Goal: Task Accomplishment & Management: Complete application form

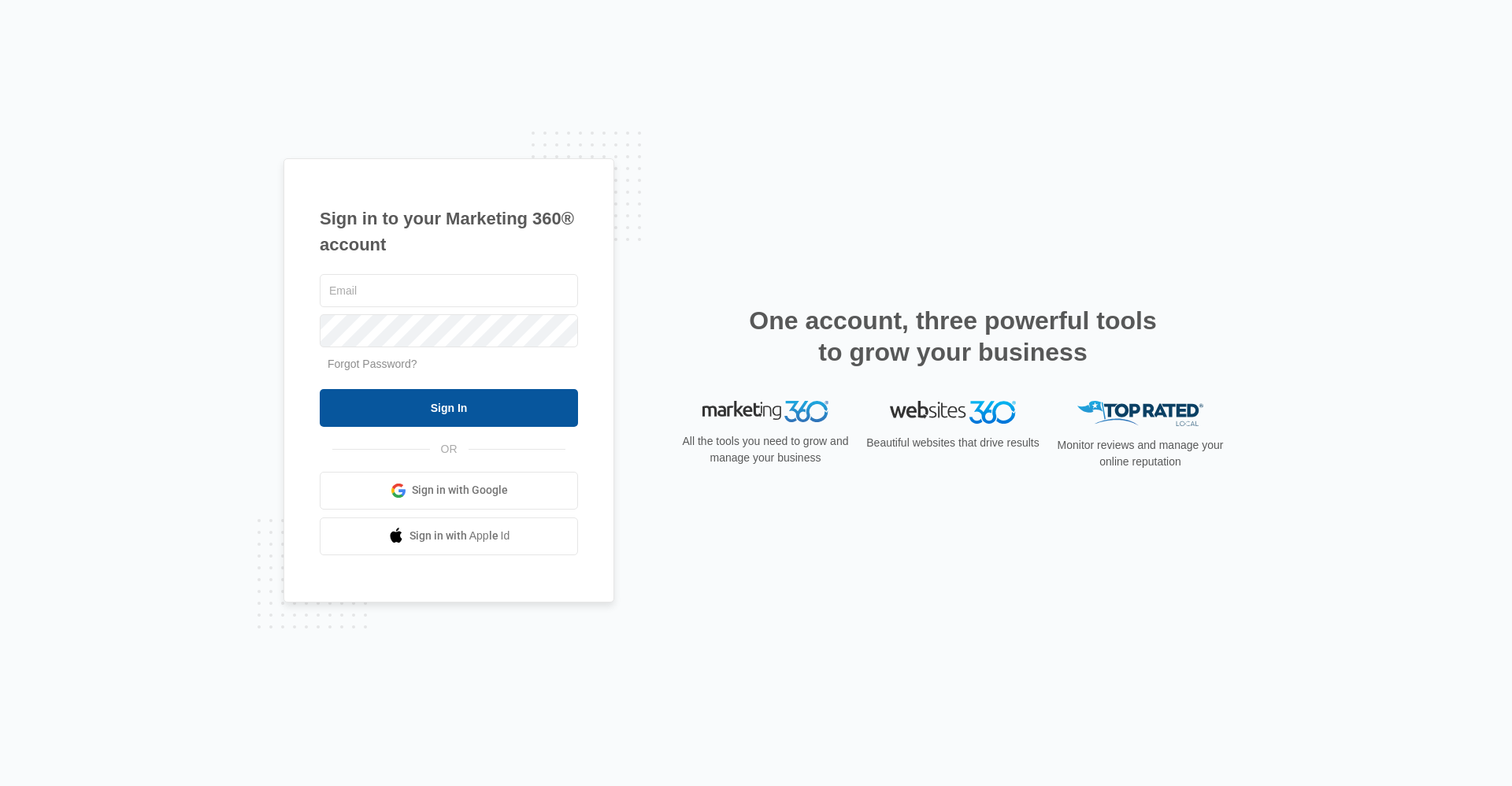
type input "[EMAIL_ADDRESS][DOMAIN_NAME]"
click at [386, 416] on input "Sign In" at bounding box center [449, 408] width 259 height 38
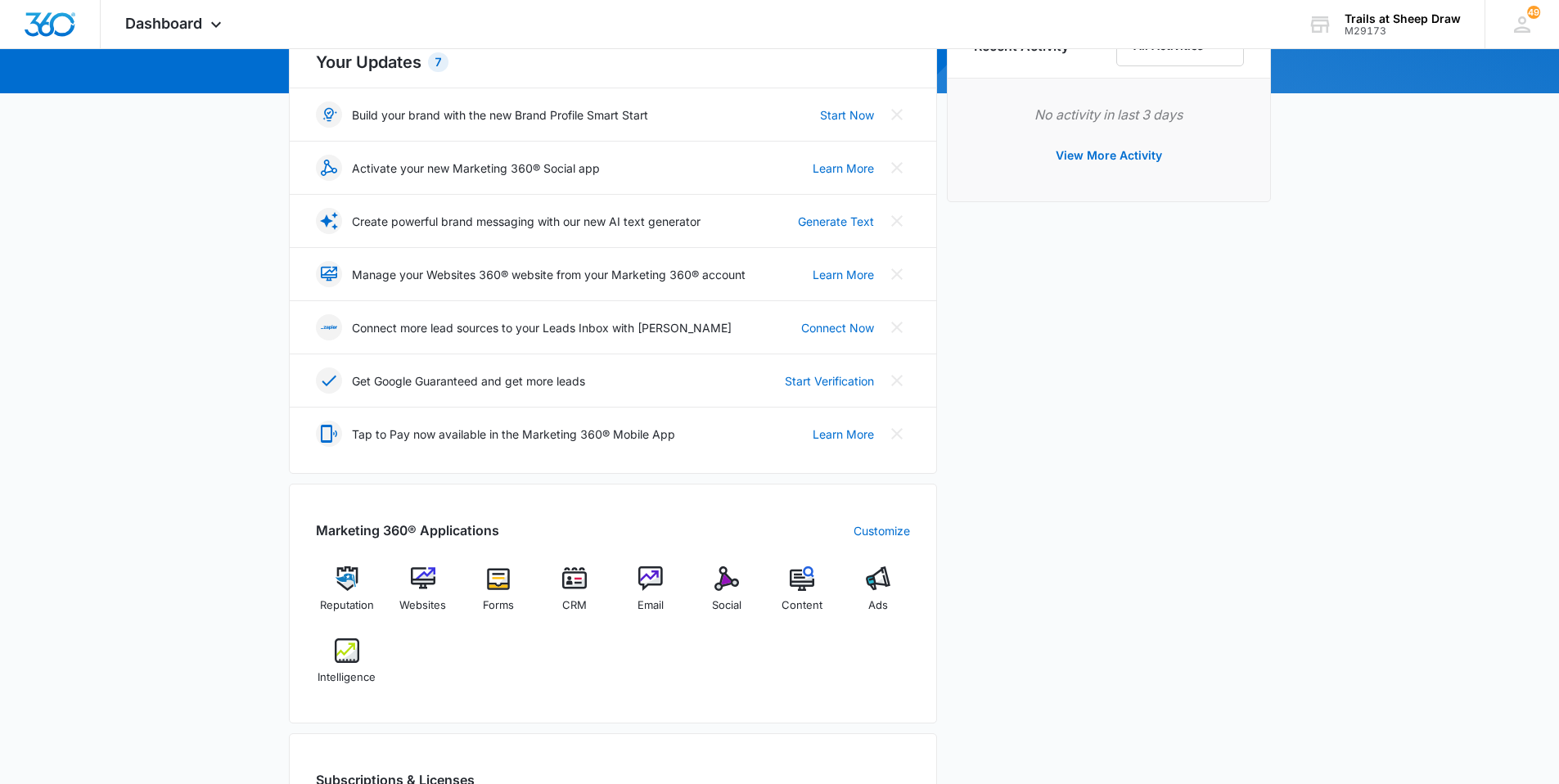
scroll to position [246, 0]
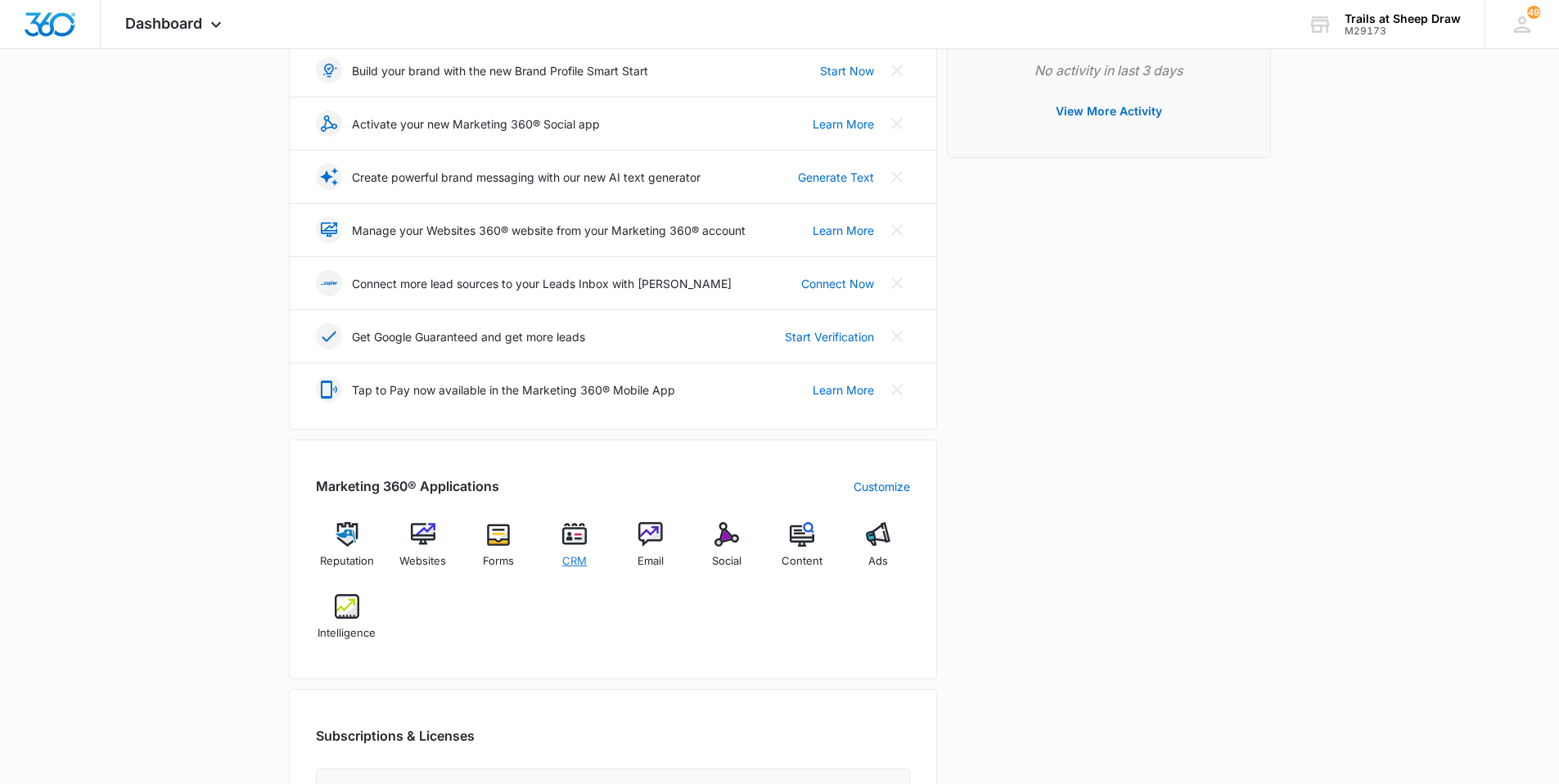
click at [583, 545] on img at bounding box center [575, 534] width 25 height 25
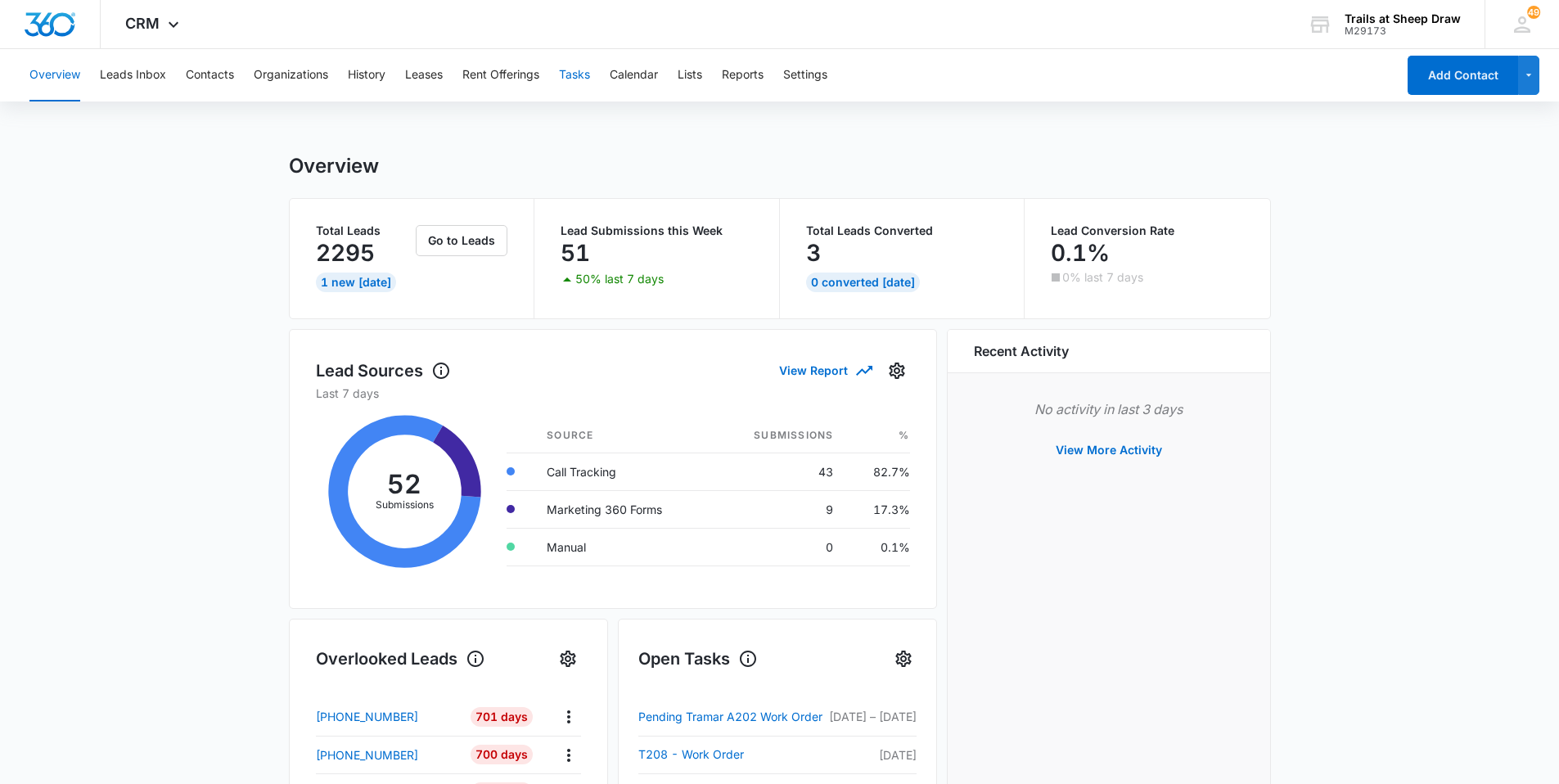
click at [577, 70] on button "Tasks" at bounding box center [575, 76] width 31 height 53
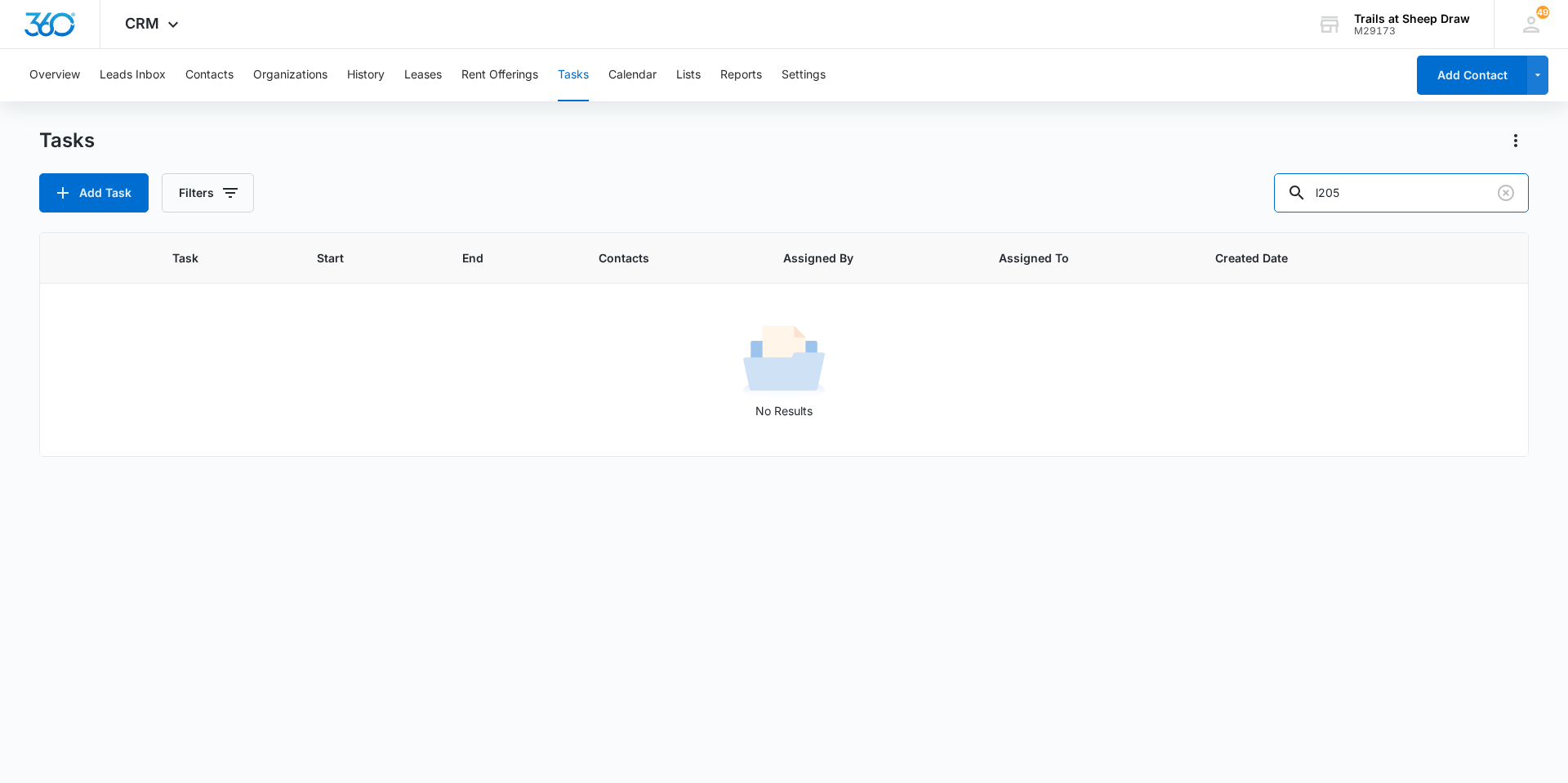
drag, startPoint x: 1403, startPoint y: 186, endPoint x: 951, endPoint y: 202, distance: 452.3
click at [957, 200] on div "Add Task Filters l205" at bounding box center [784, 193] width 1490 height 40
type input "b206"
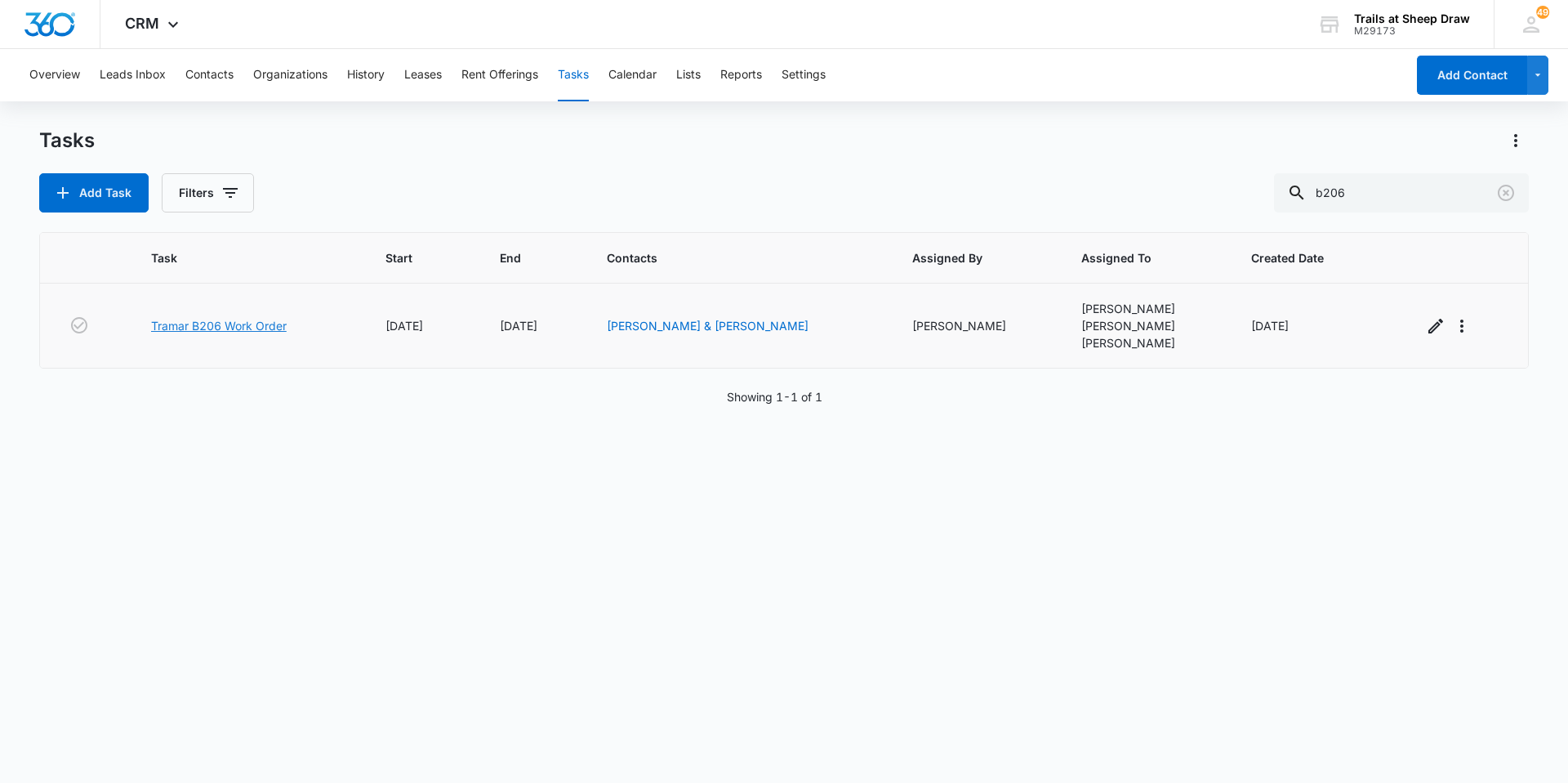
click at [217, 323] on link "Tramar B206 Work Order" at bounding box center [219, 325] width 136 height 17
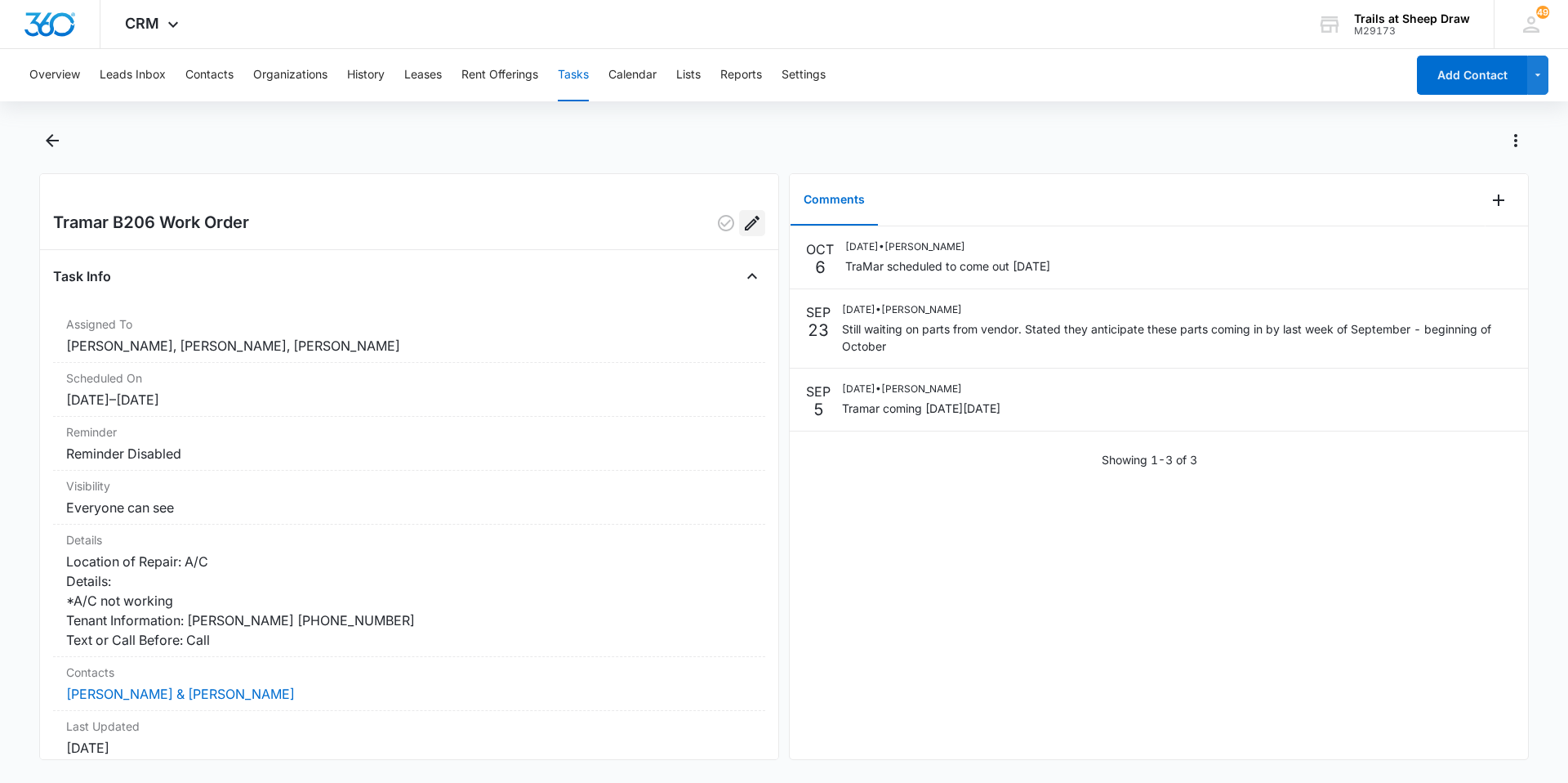
click at [742, 228] on icon "Edit" at bounding box center [752, 223] width 20 height 20
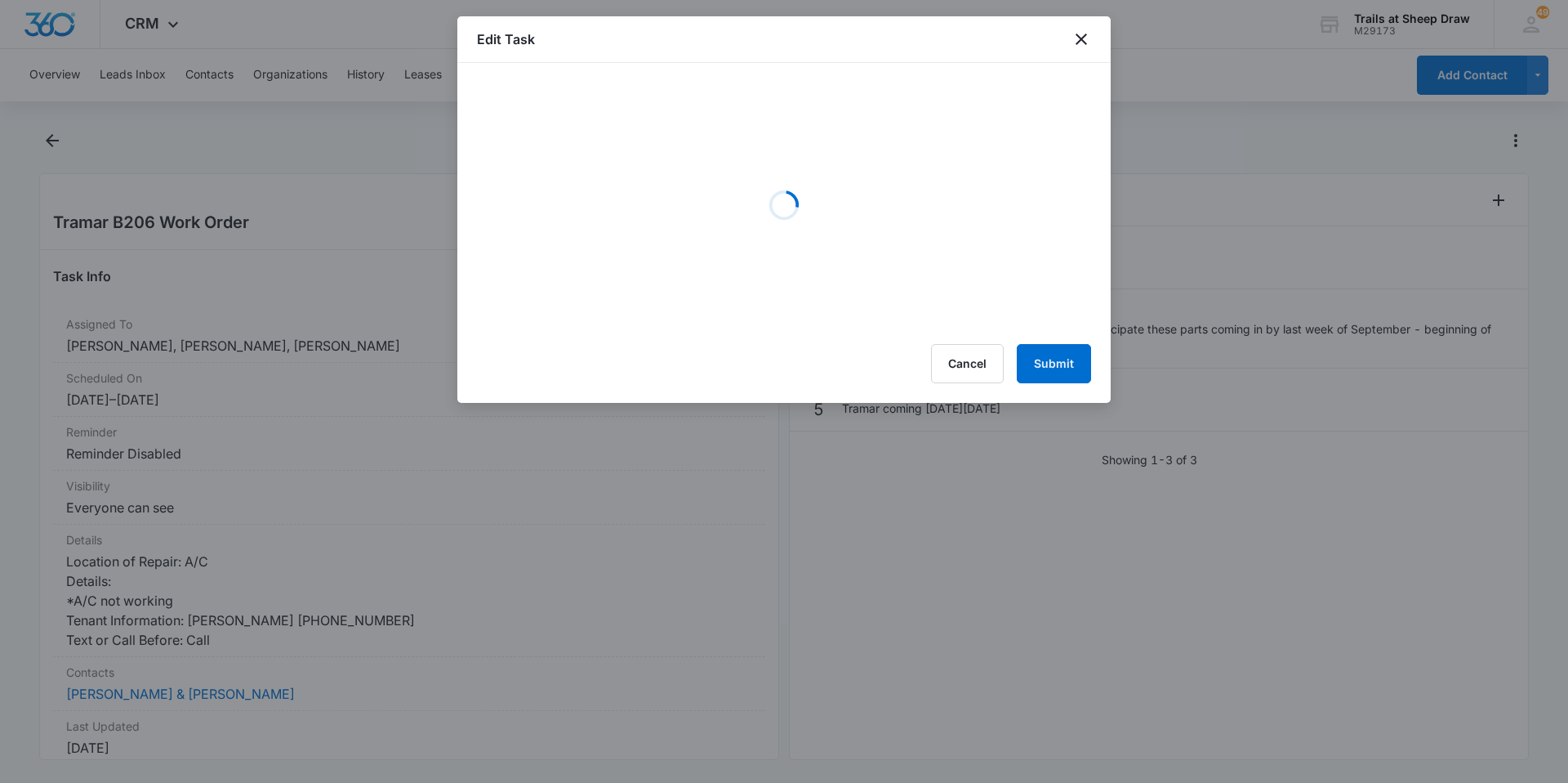
click at [1069, 33] on div "Edit Task" at bounding box center [784, 40] width 654 height 47
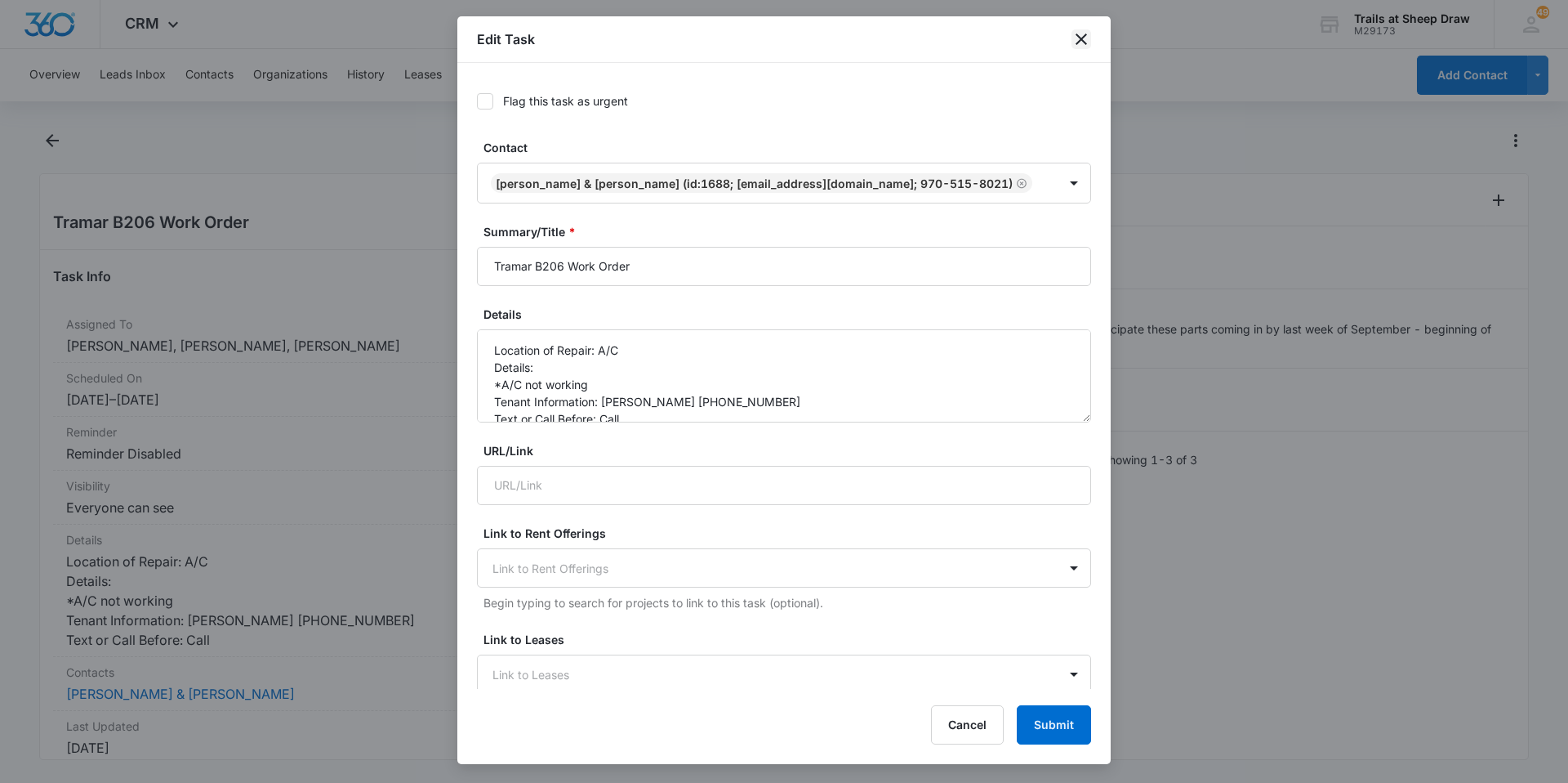
click at [1082, 41] on icon "close" at bounding box center [1082, 40] width 20 height 20
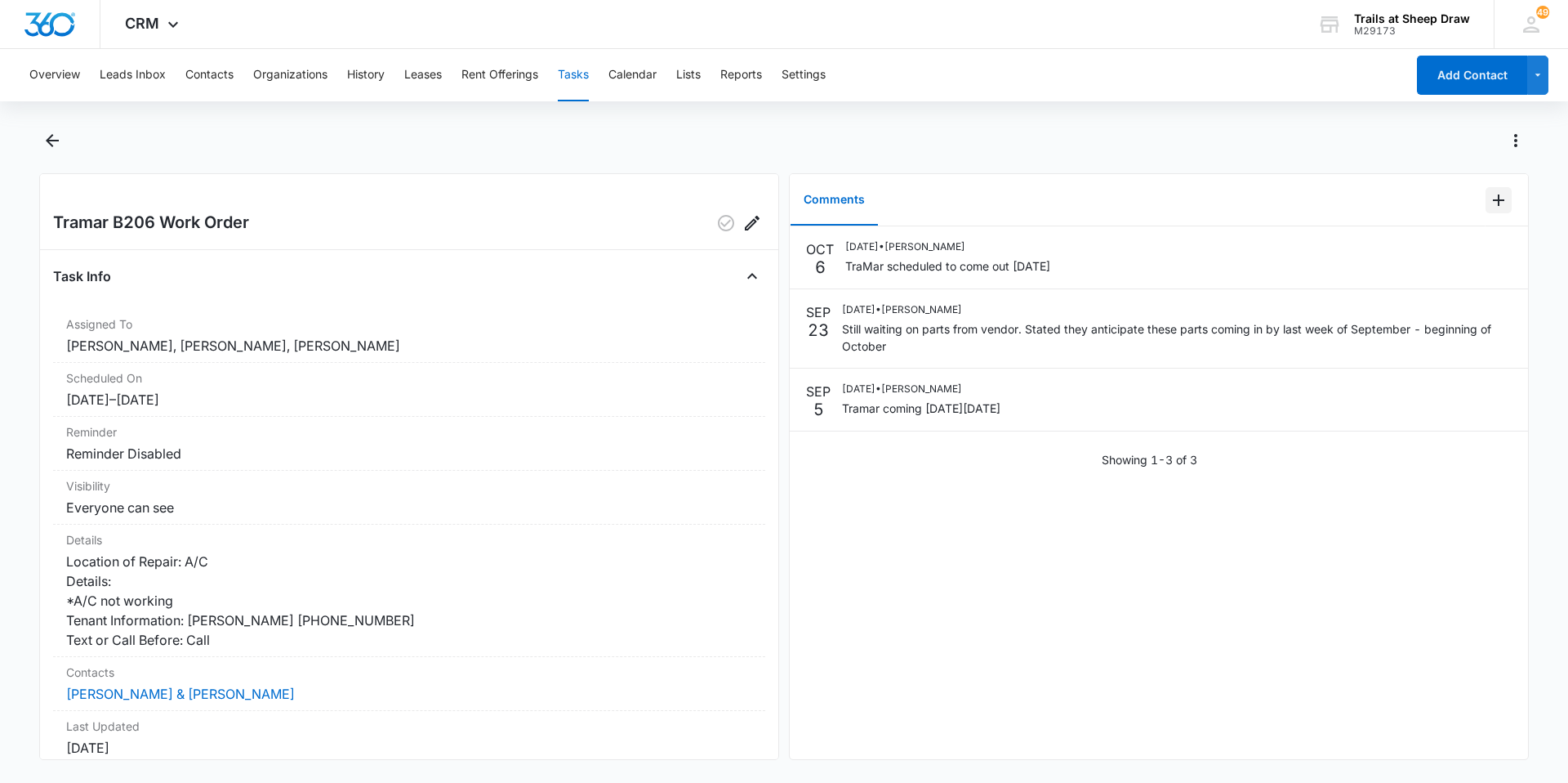
click at [1489, 193] on icon "Add Comment" at bounding box center [1499, 200] width 20 height 20
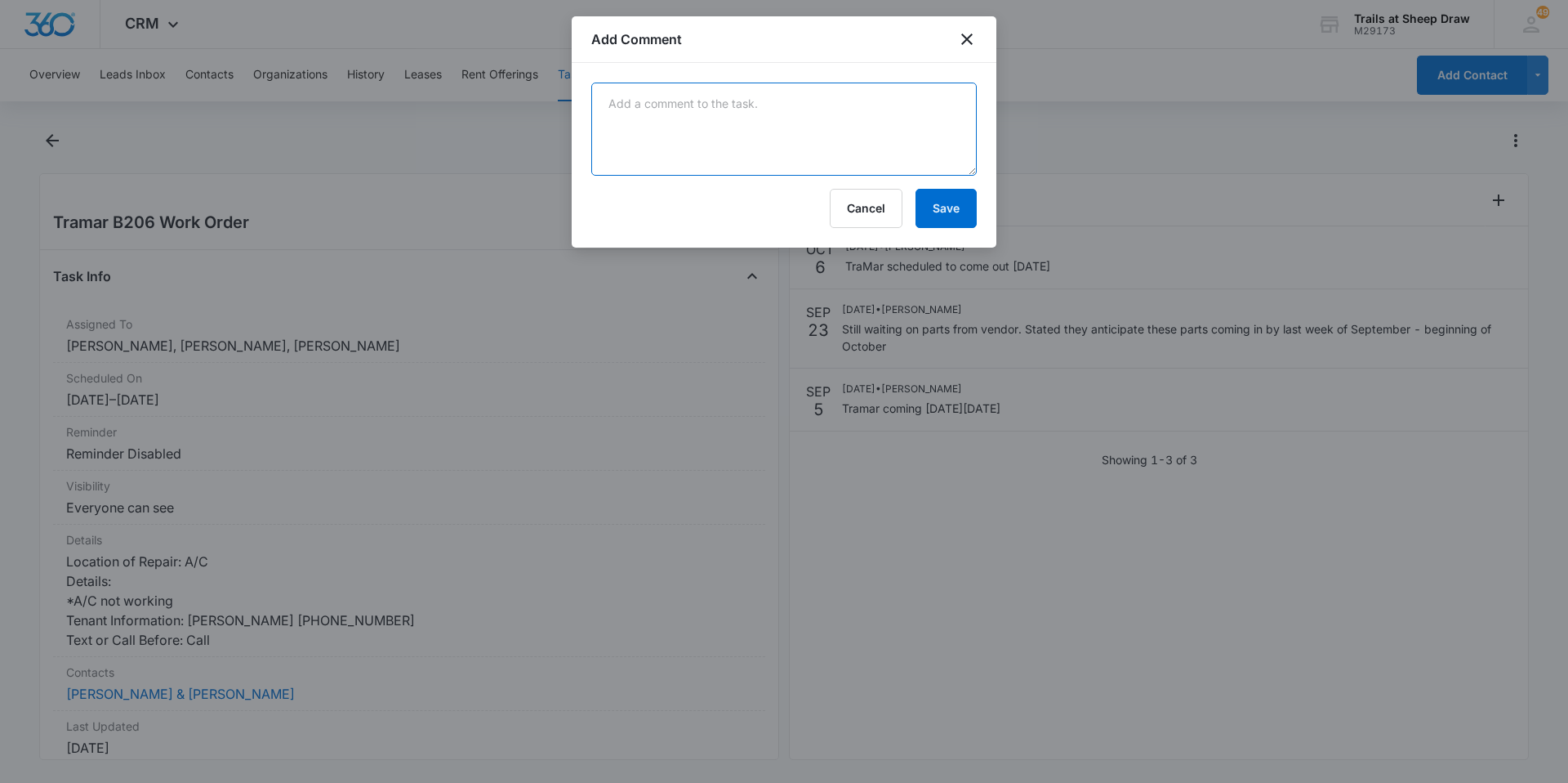
click at [624, 102] on textarea at bounding box center [784, 128] width 385 height 93
type textarea "Called 10/8/25 @ 12 Saying that it still wasn't working even after tra mar"
click at [956, 198] on button "Save" at bounding box center [946, 208] width 61 height 40
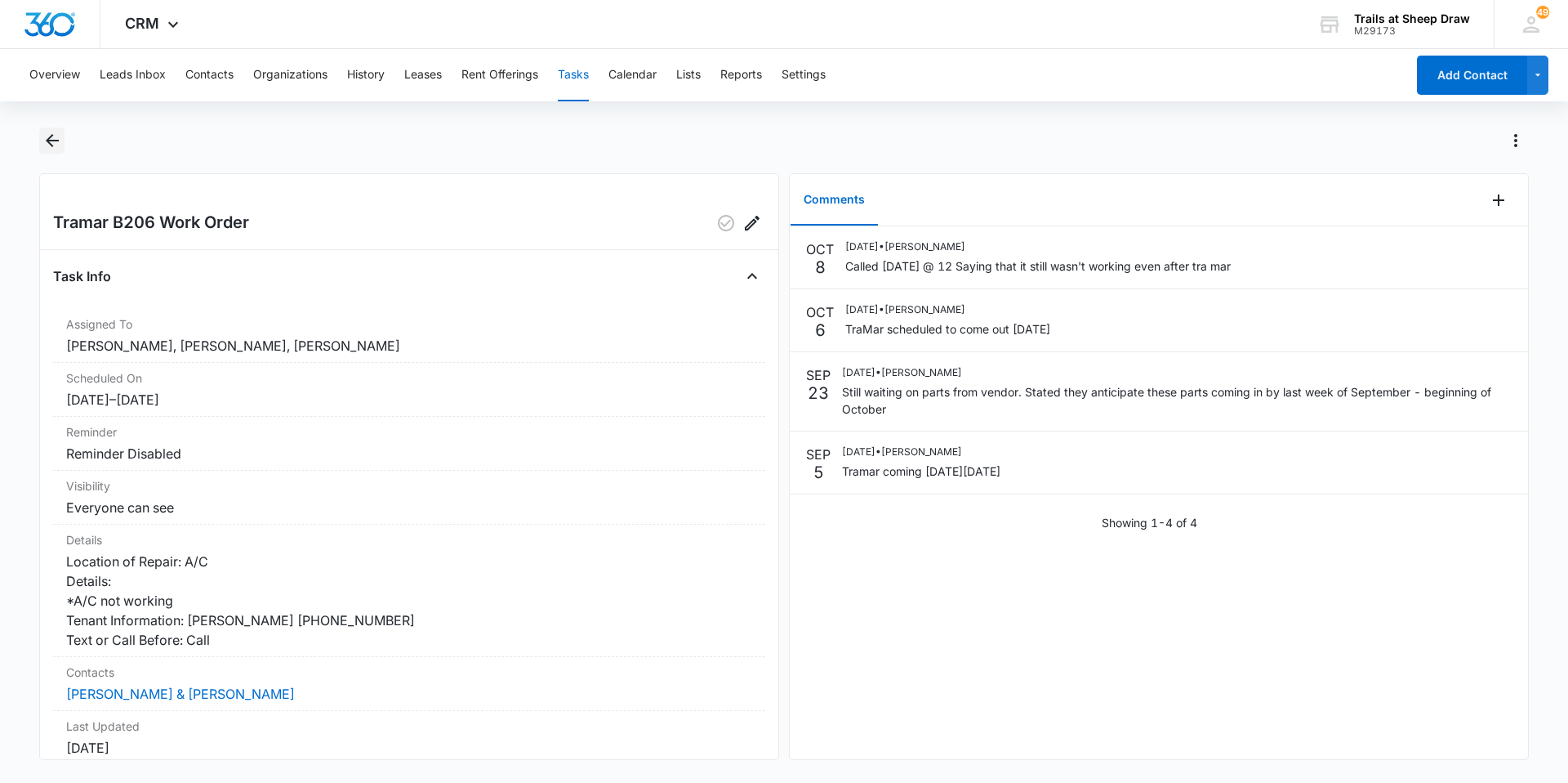
click at [54, 144] on icon "Back" at bounding box center [53, 141] width 20 height 20
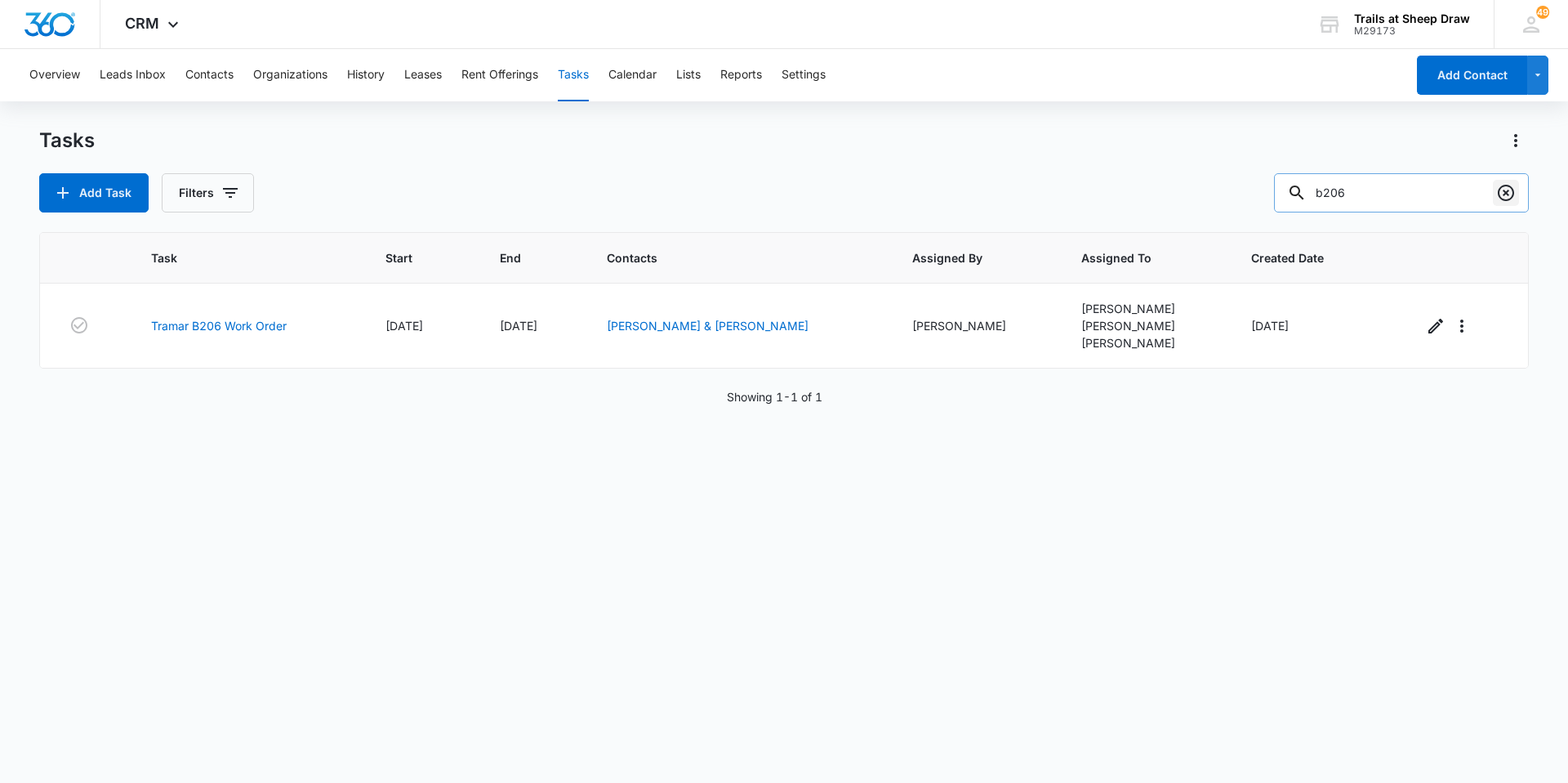
click at [1505, 192] on icon "Clear" at bounding box center [1506, 193] width 16 height 16
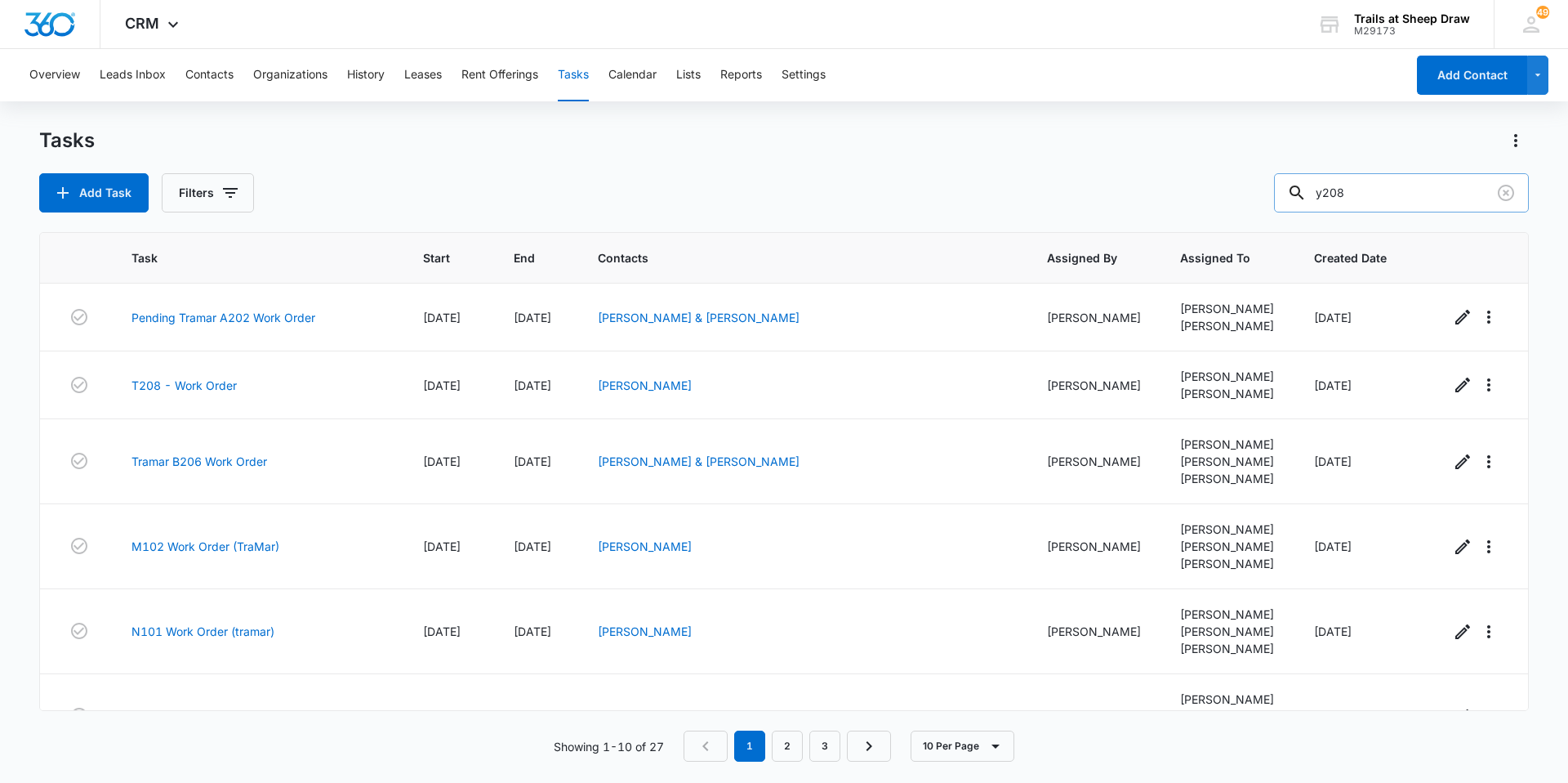
type input "y208"
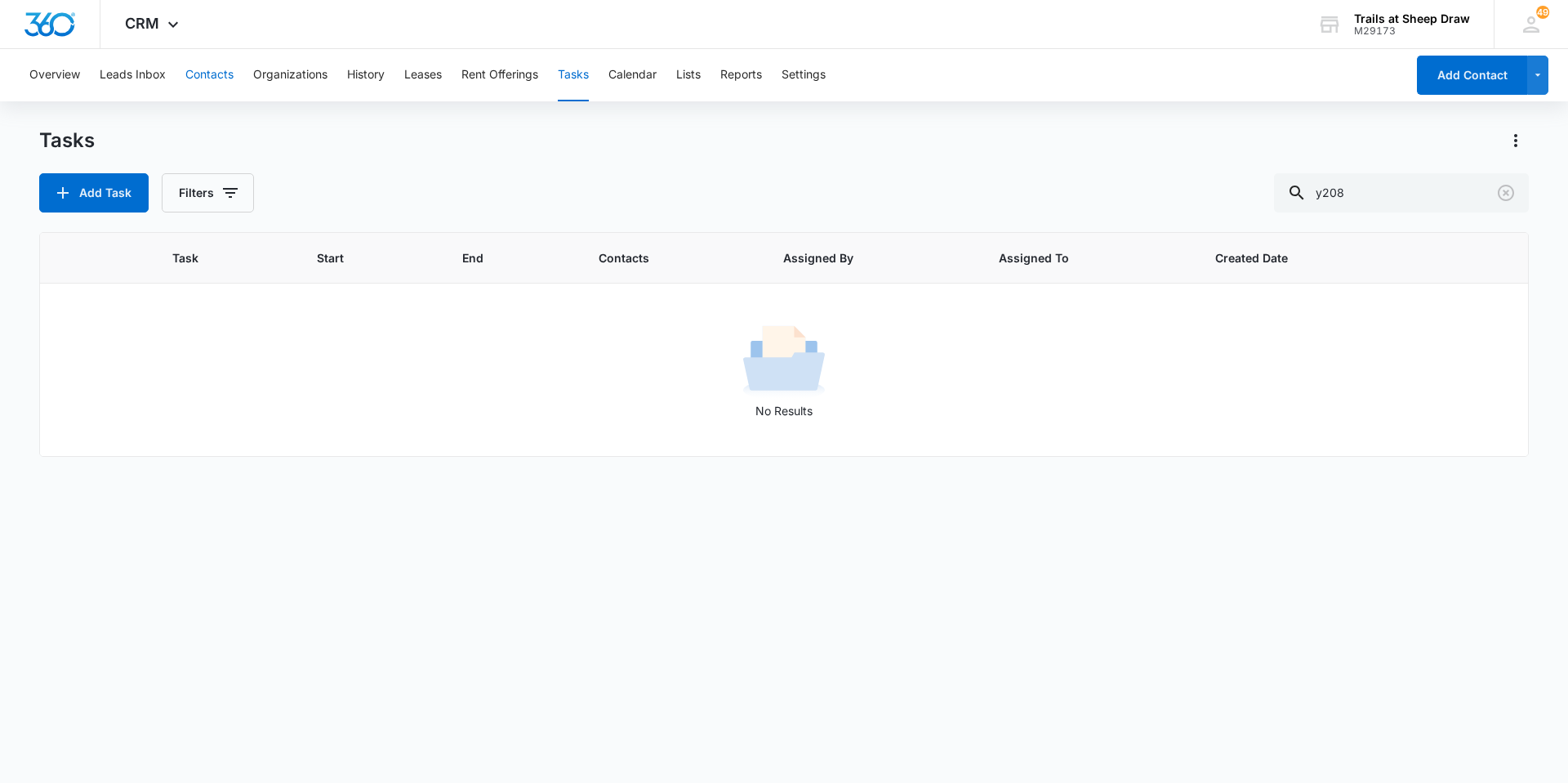
click at [207, 69] on button "Contacts" at bounding box center [209, 76] width 49 height 53
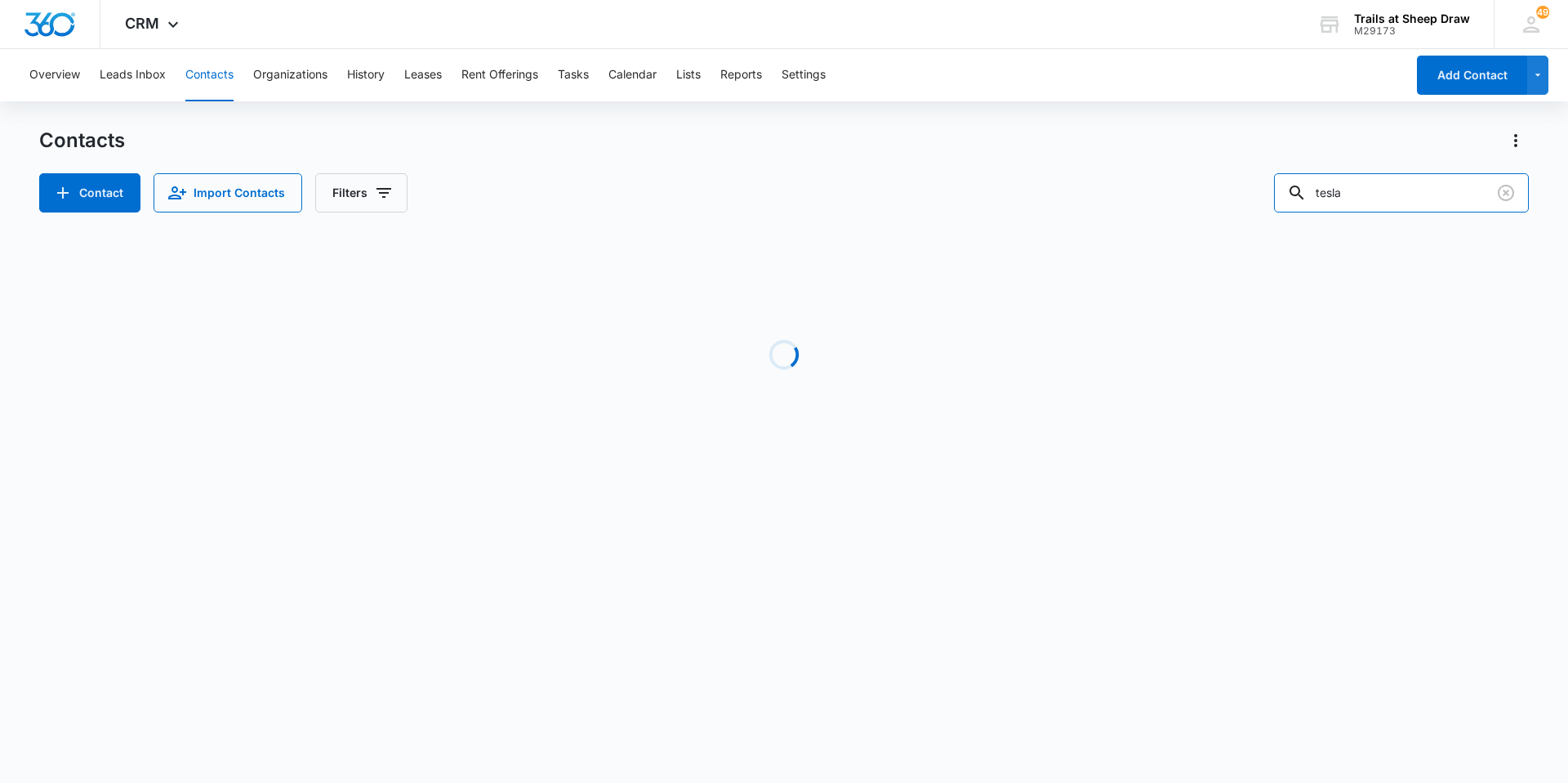
drag, startPoint x: 1370, startPoint y: 193, endPoint x: 728, endPoint y: 156, distance: 643.1
click at [751, 161] on div "Contacts Contact Import Contacts Filters tesla" at bounding box center [784, 170] width 1490 height 85
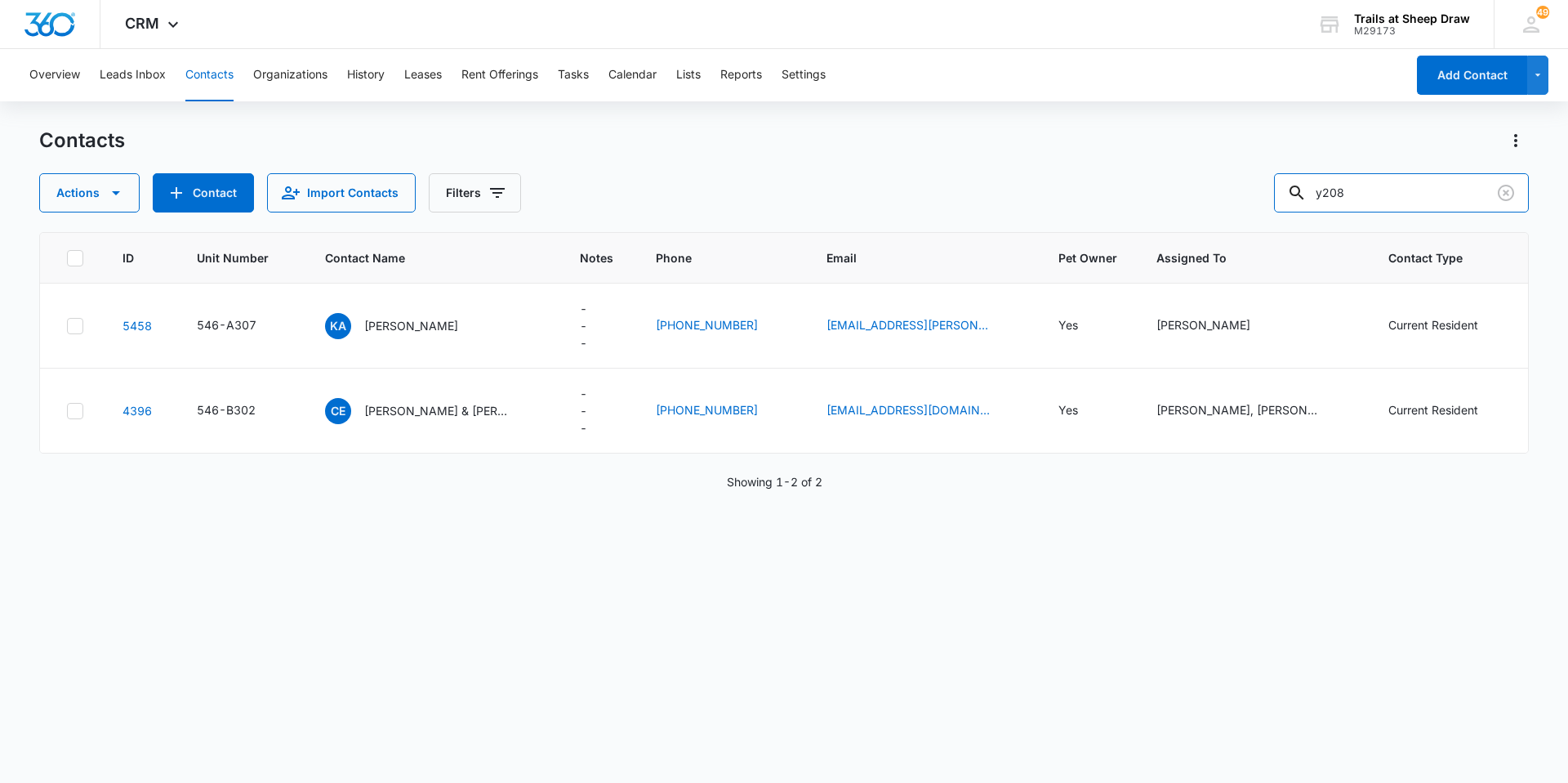
type input "y208"
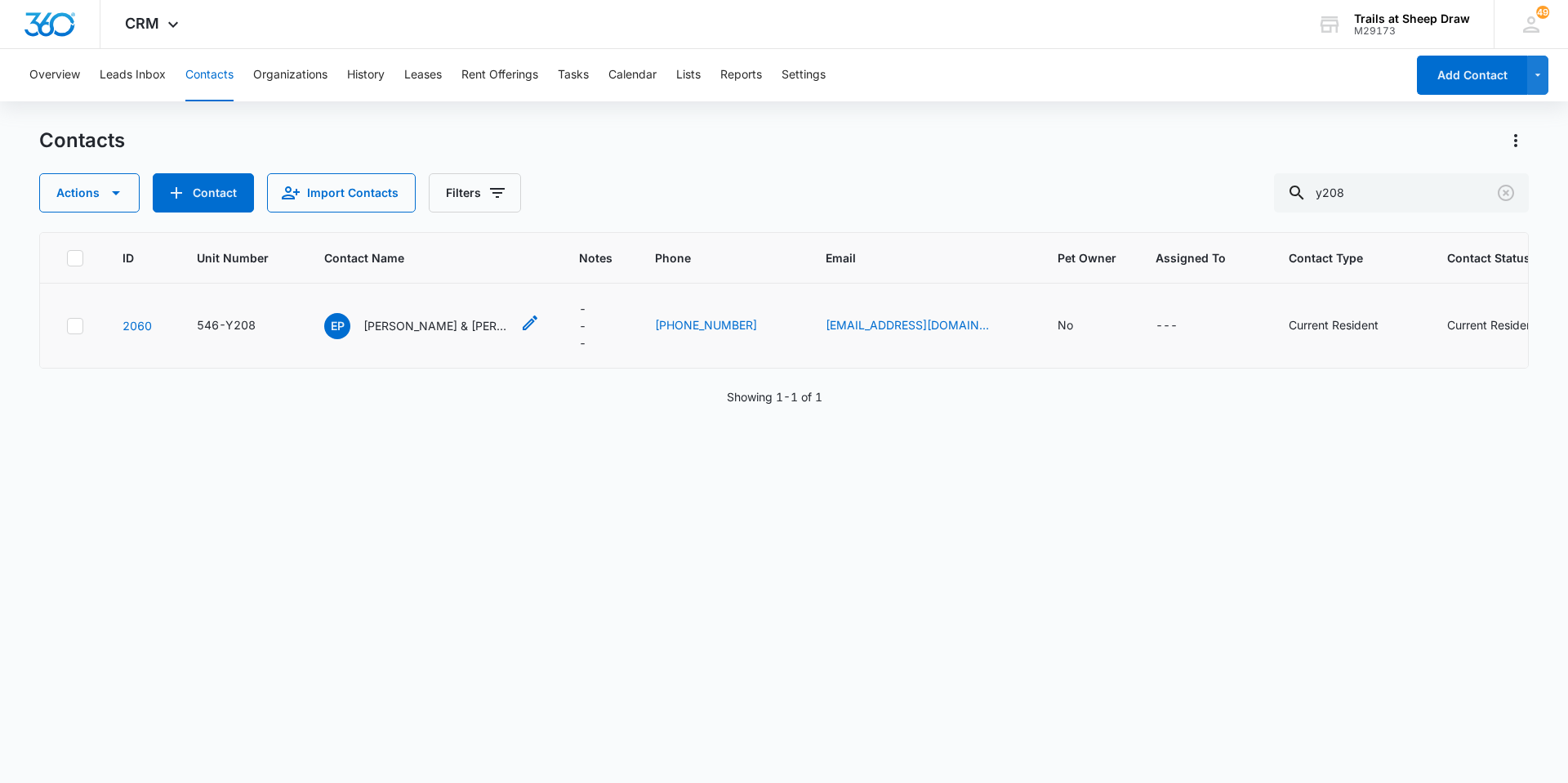
click at [390, 318] on p "Eric Pollack & Miranda Cabaong" at bounding box center [437, 325] width 147 height 17
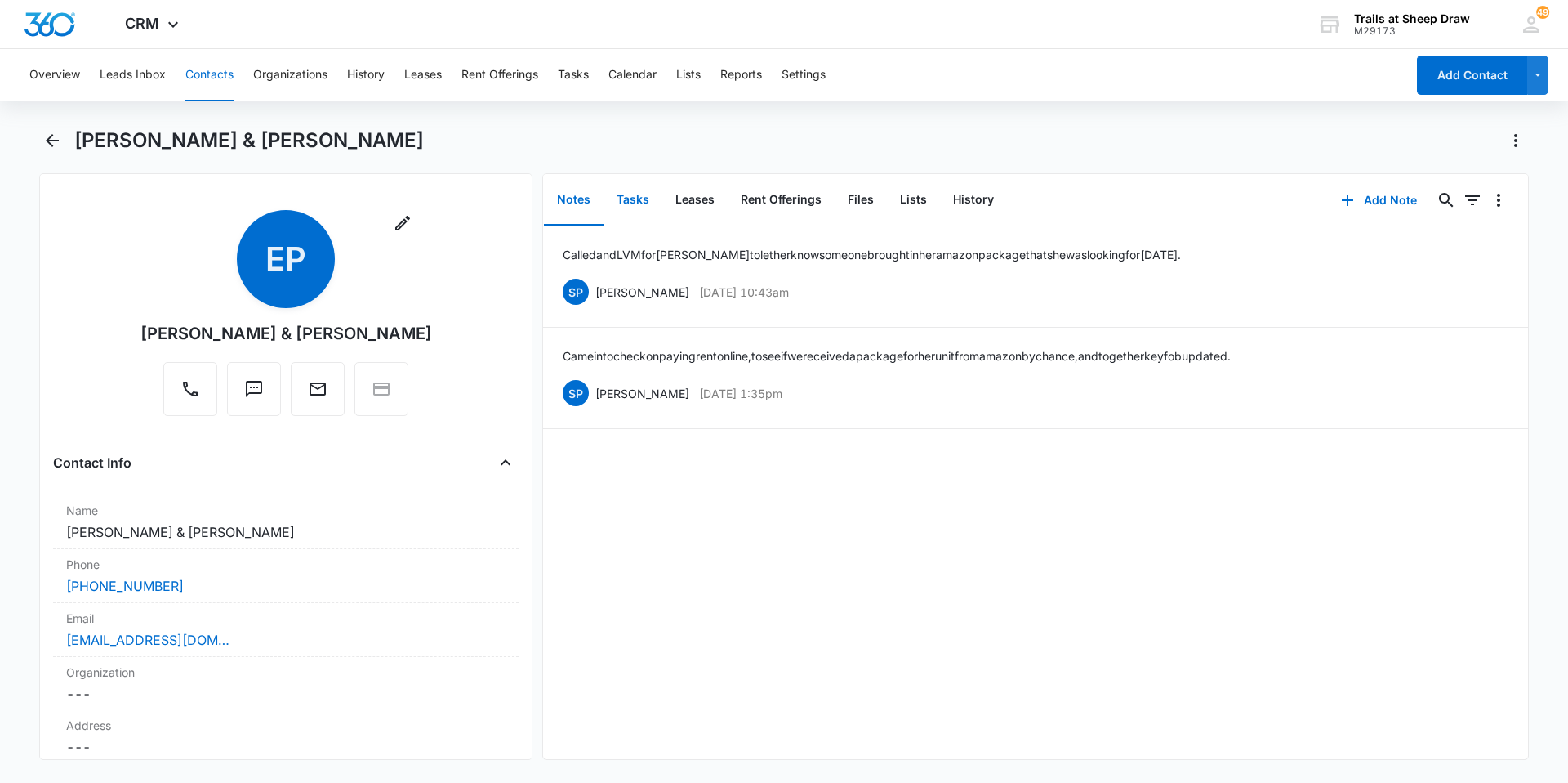
click at [644, 199] on button "Tasks" at bounding box center [632, 200] width 58 height 51
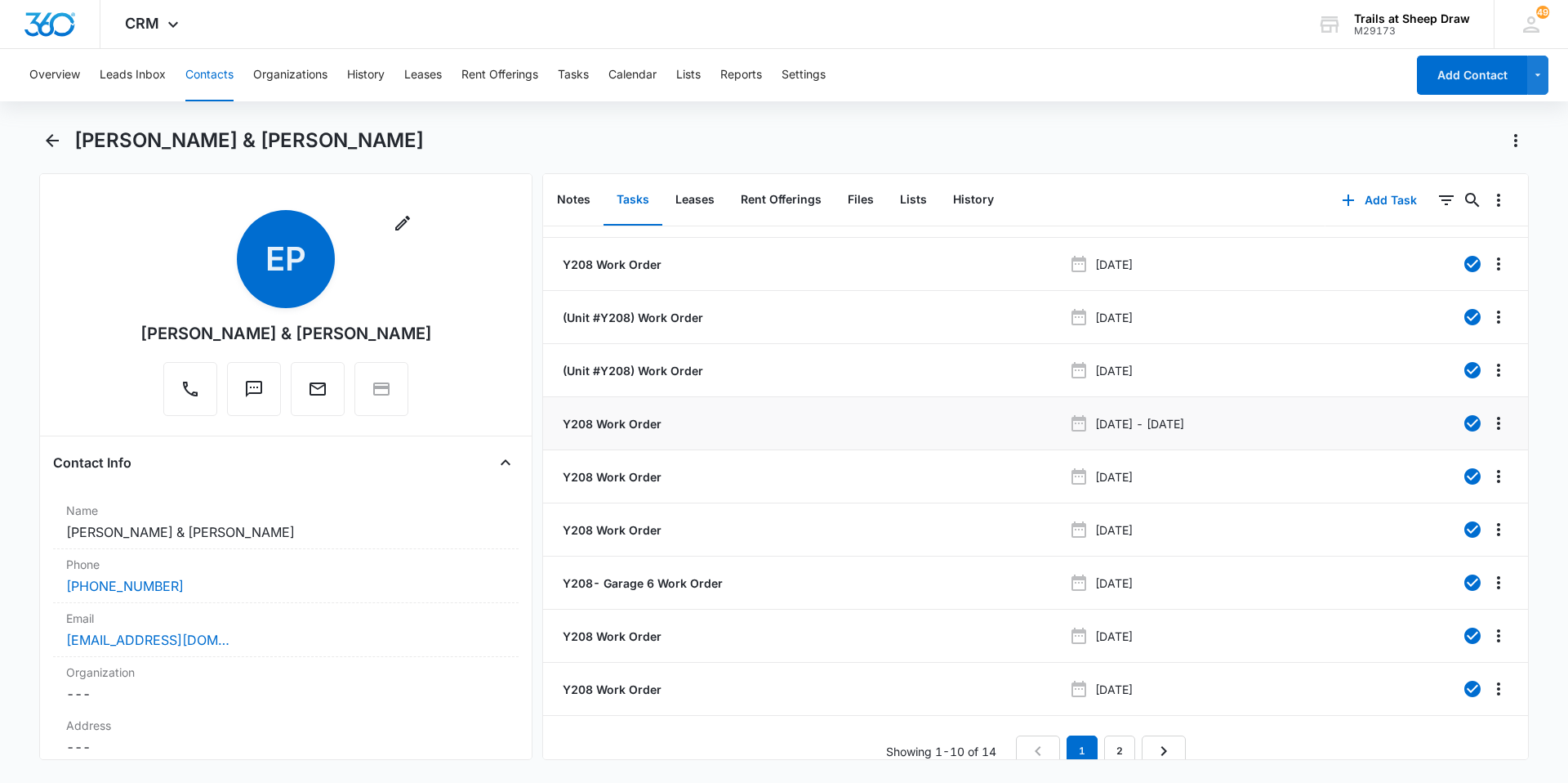
scroll to position [61, 0]
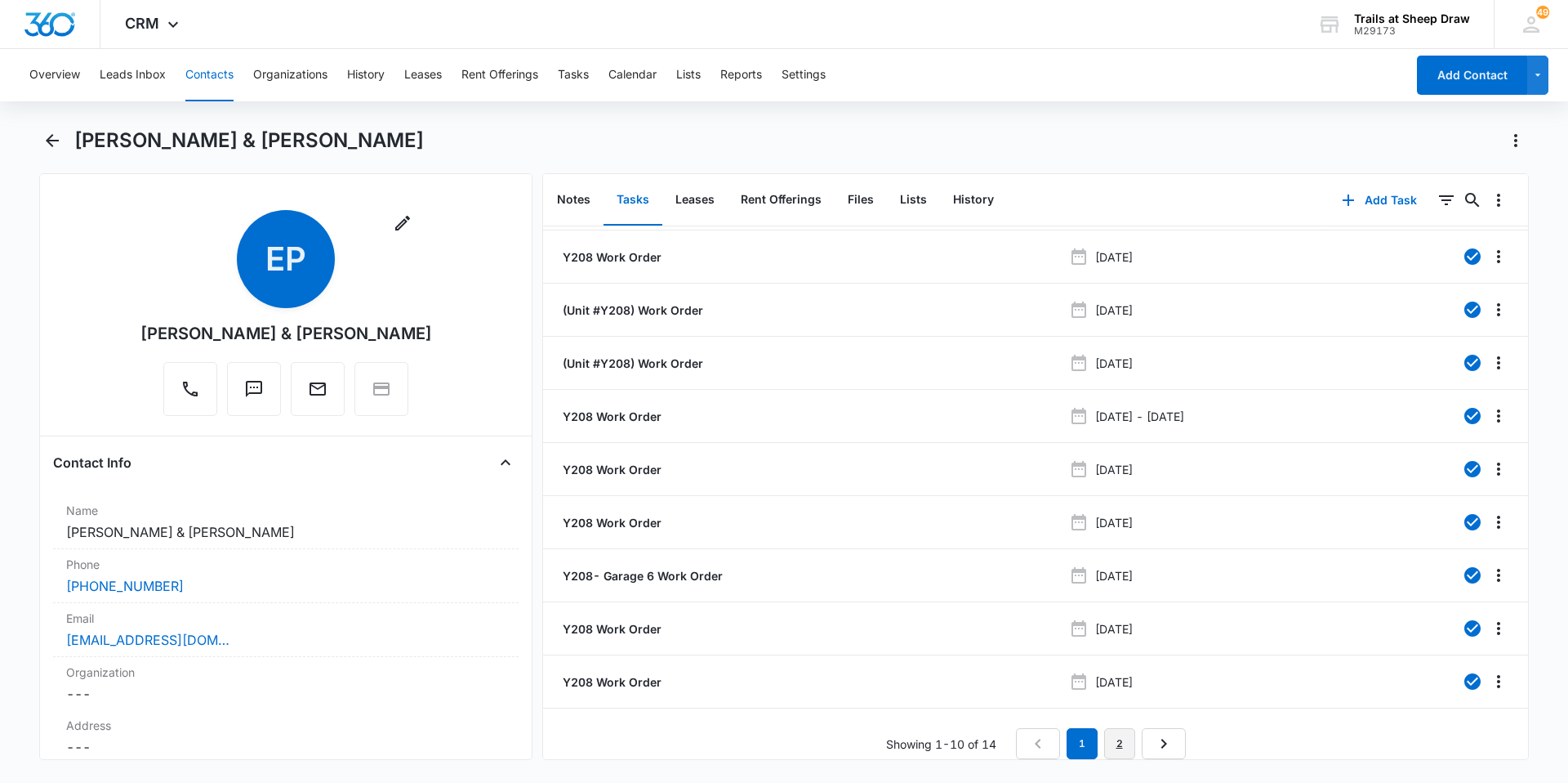
click at [1114, 728] on link "2" at bounding box center [1120, 743] width 31 height 31
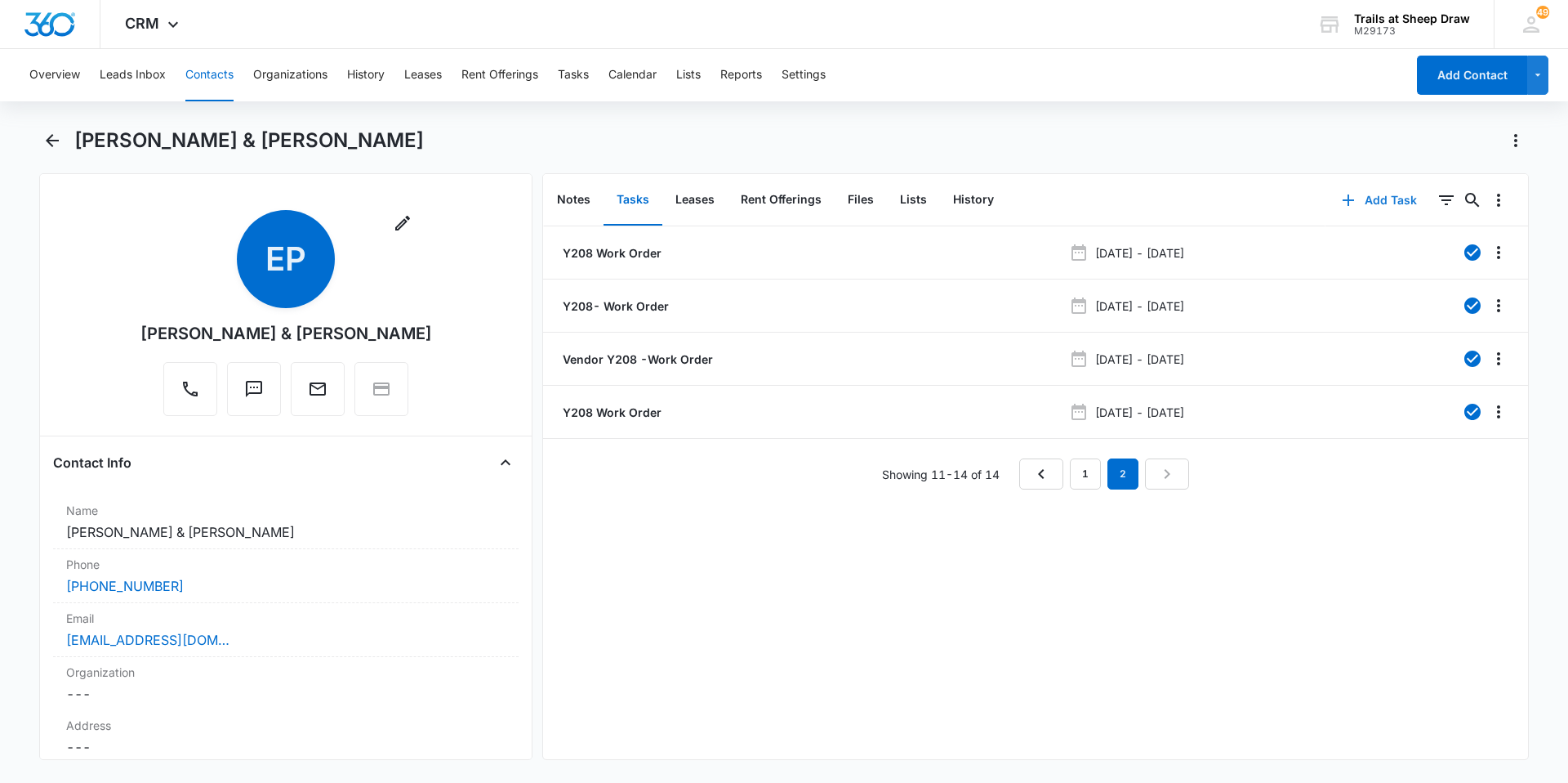
click at [1366, 201] on button "Add Task" at bounding box center [1380, 200] width 108 height 40
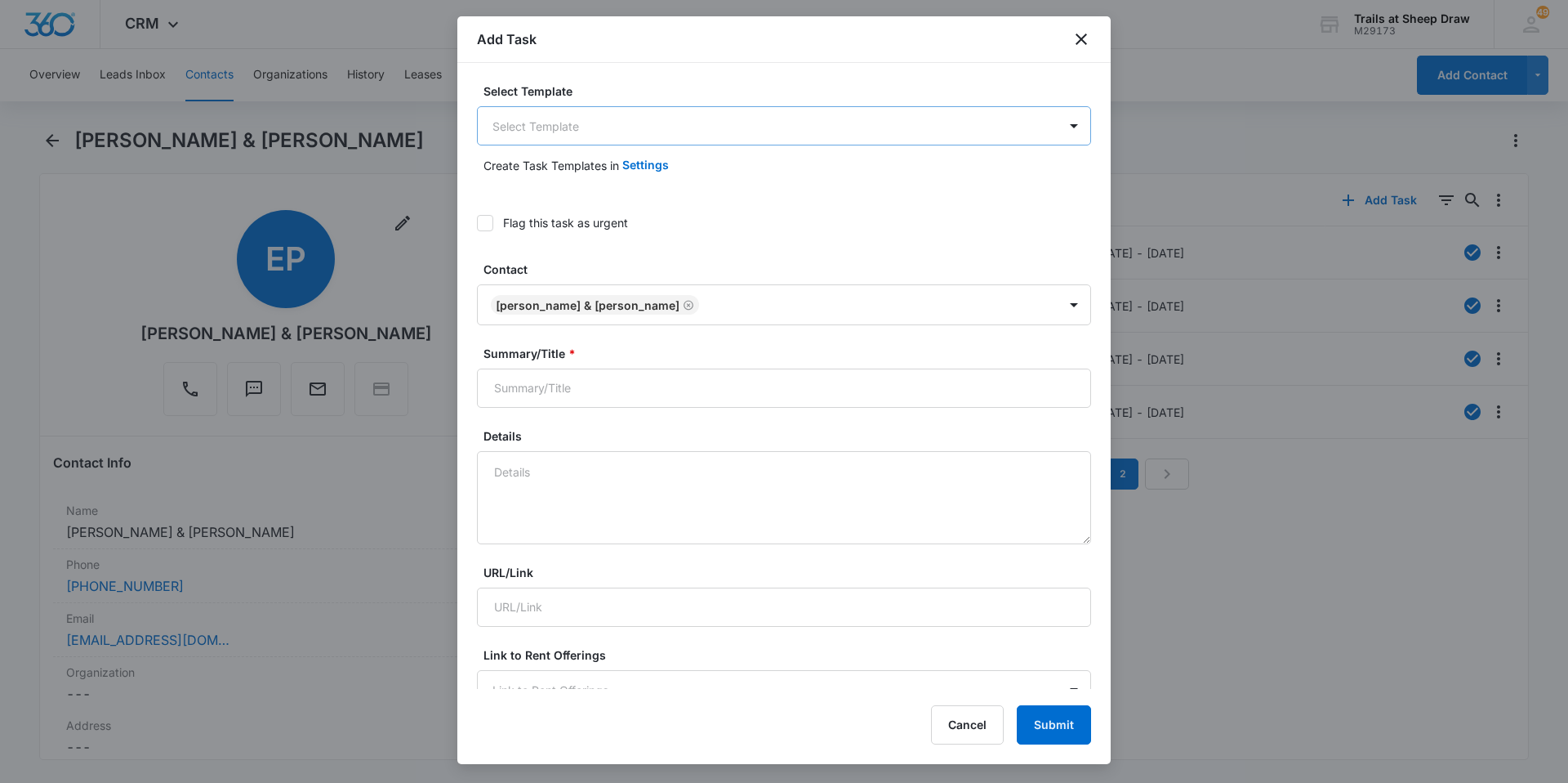
click at [560, 128] on body "CRM Apps Reputation Websites Forms CRM Email Social Content Ads Intelligence Fi…" at bounding box center [784, 391] width 1568 height 783
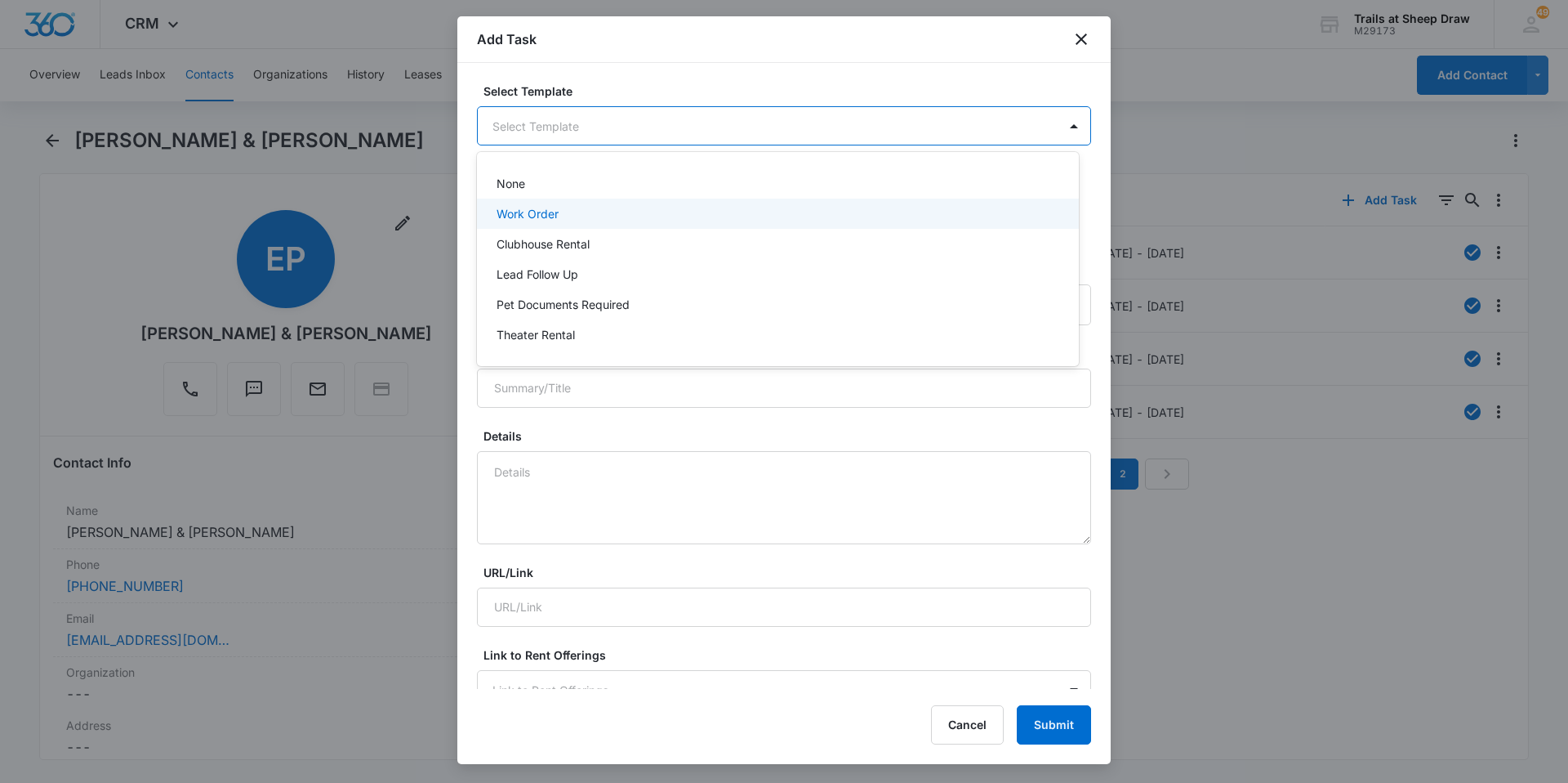
click at [542, 211] on p "Work Order" at bounding box center [527, 213] width 62 height 17
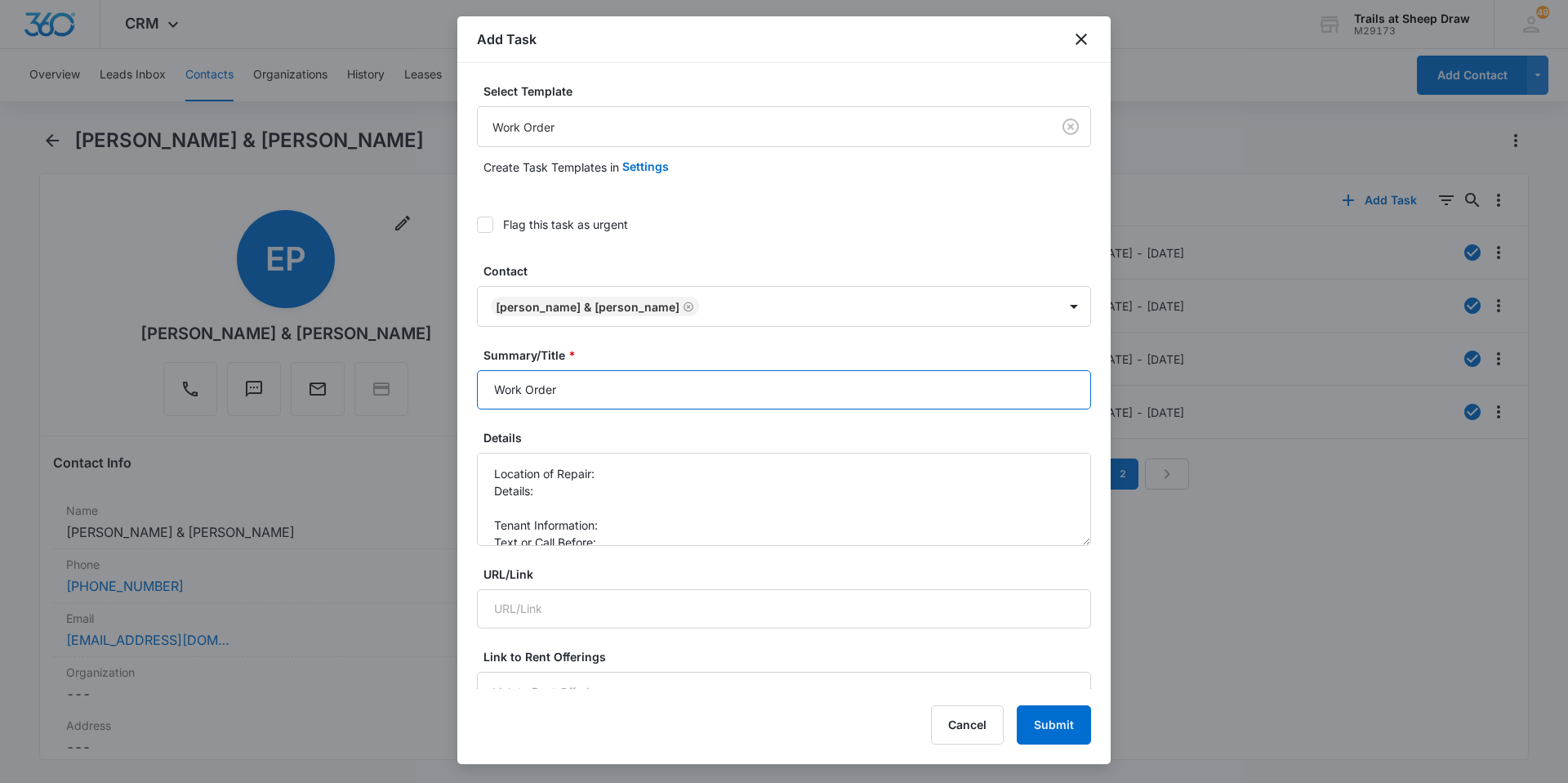
click at [490, 394] on input "Work Order" at bounding box center [784, 390] width 614 height 40
type input "Y208 Work Order"
click at [638, 482] on textarea "Location of Repair: Details: Tenant Information: Text or Call Before:" at bounding box center [784, 499] width 614 height 93
click at [487, 221] on icon at bounding box center [486, 225] width 15 height 15
click at [477, 225] on input "Flag this task as urgent" at bounding box center [477, 225] width 0 height 0
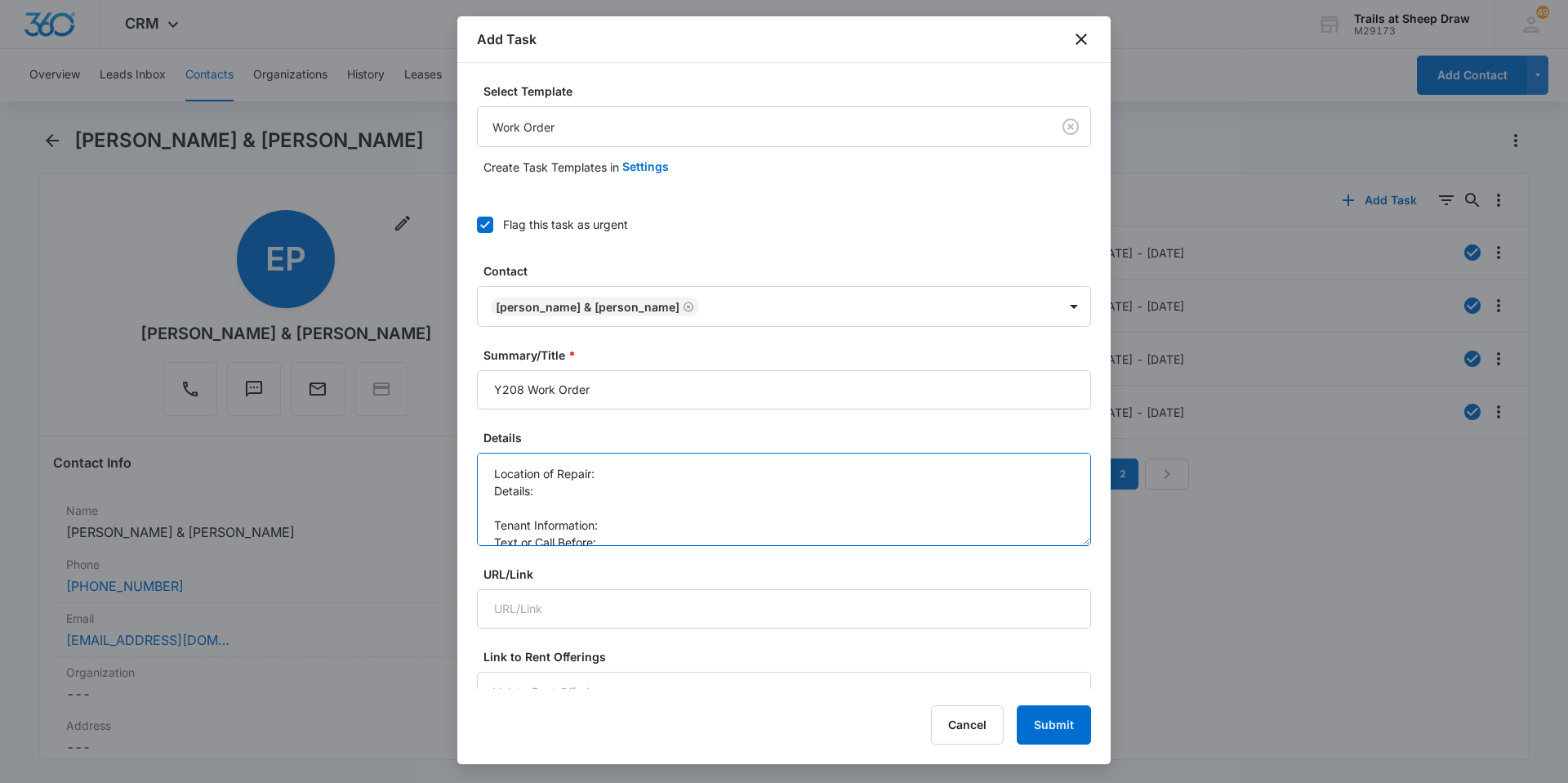
click at [639, 479] on textarea "Location of Repair: Details: Tenant Information: Text or Call Before:" at bounding box center [784, 499] width 614 height 93
click at [570, 487] on textarea "Location of Repair: Ice maker Details: Tenant Information: Text or Call Before:" at bounding box center [784, 499] width 614 height 93
click at [622, 524] on textarea "Location of Repair: Ice maker Details: ice maker is still not working Tenant In…" at bounding box center [784, 499] width 614 height 93
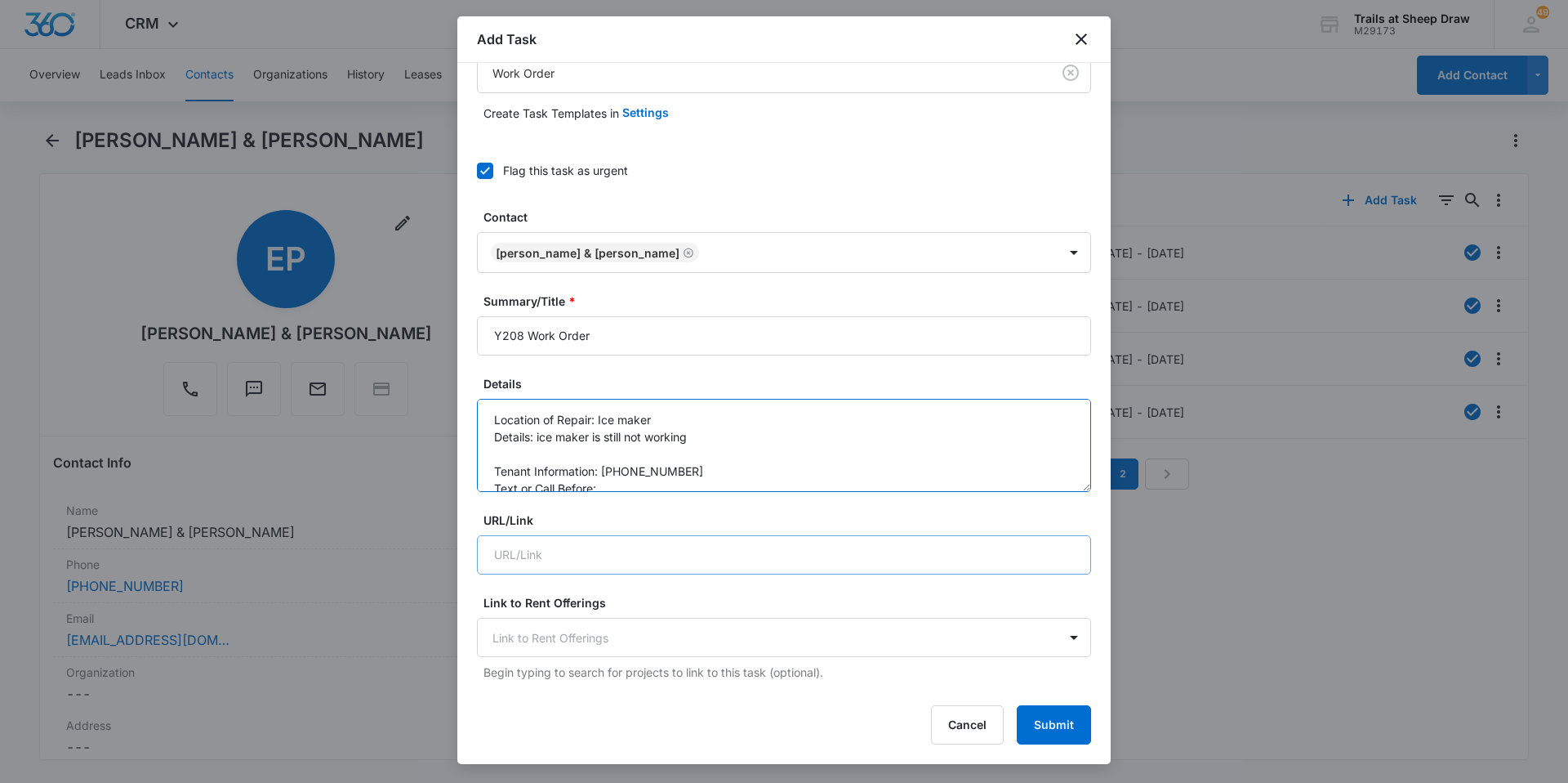
scroll to position [82, 0]
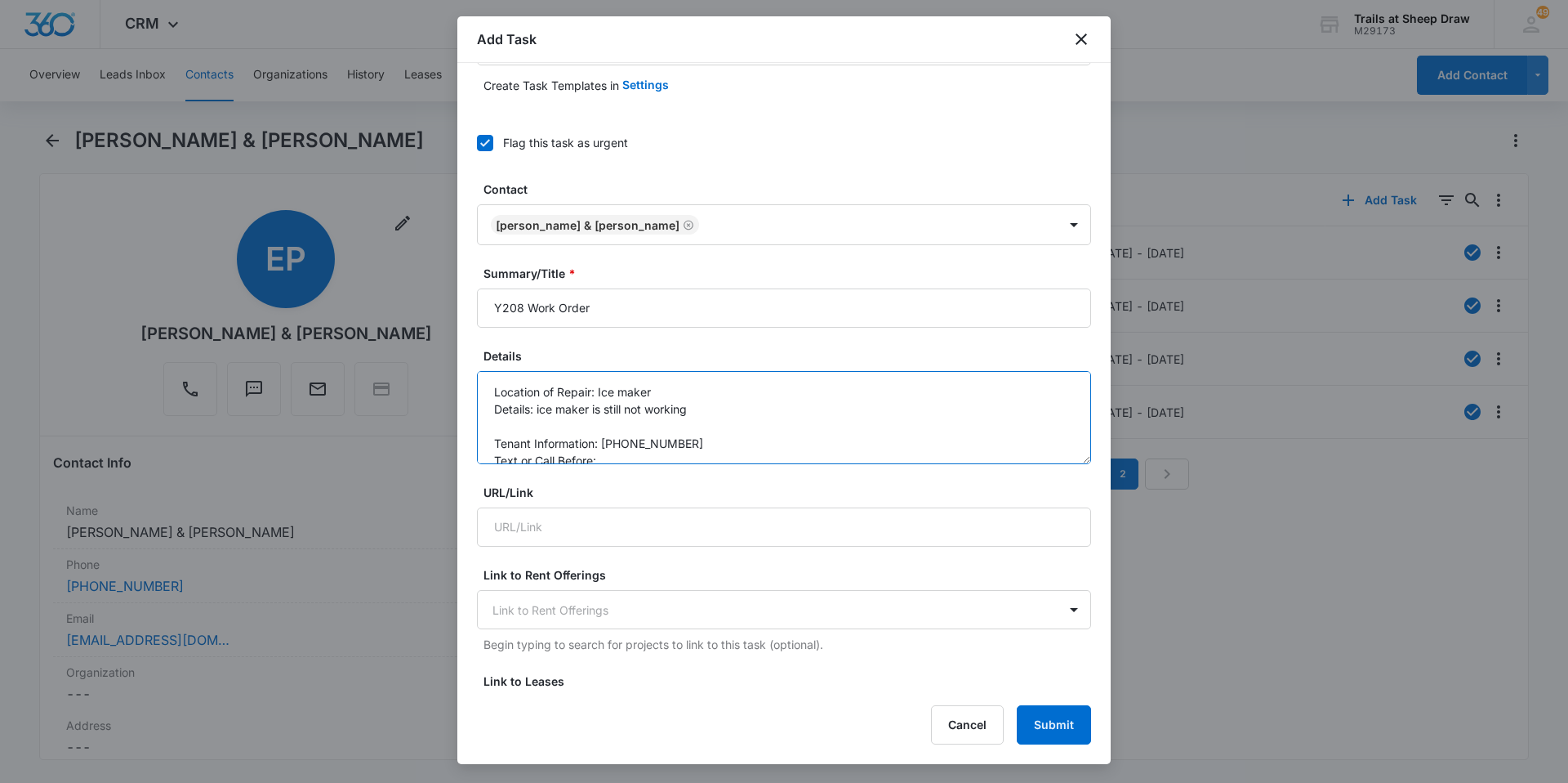
click at [603, 460] on textarea "Location of Repair: Ice maker Details: ice maker is still not working Tenant In…" at bounding box center [784, 417] width 614 height 93
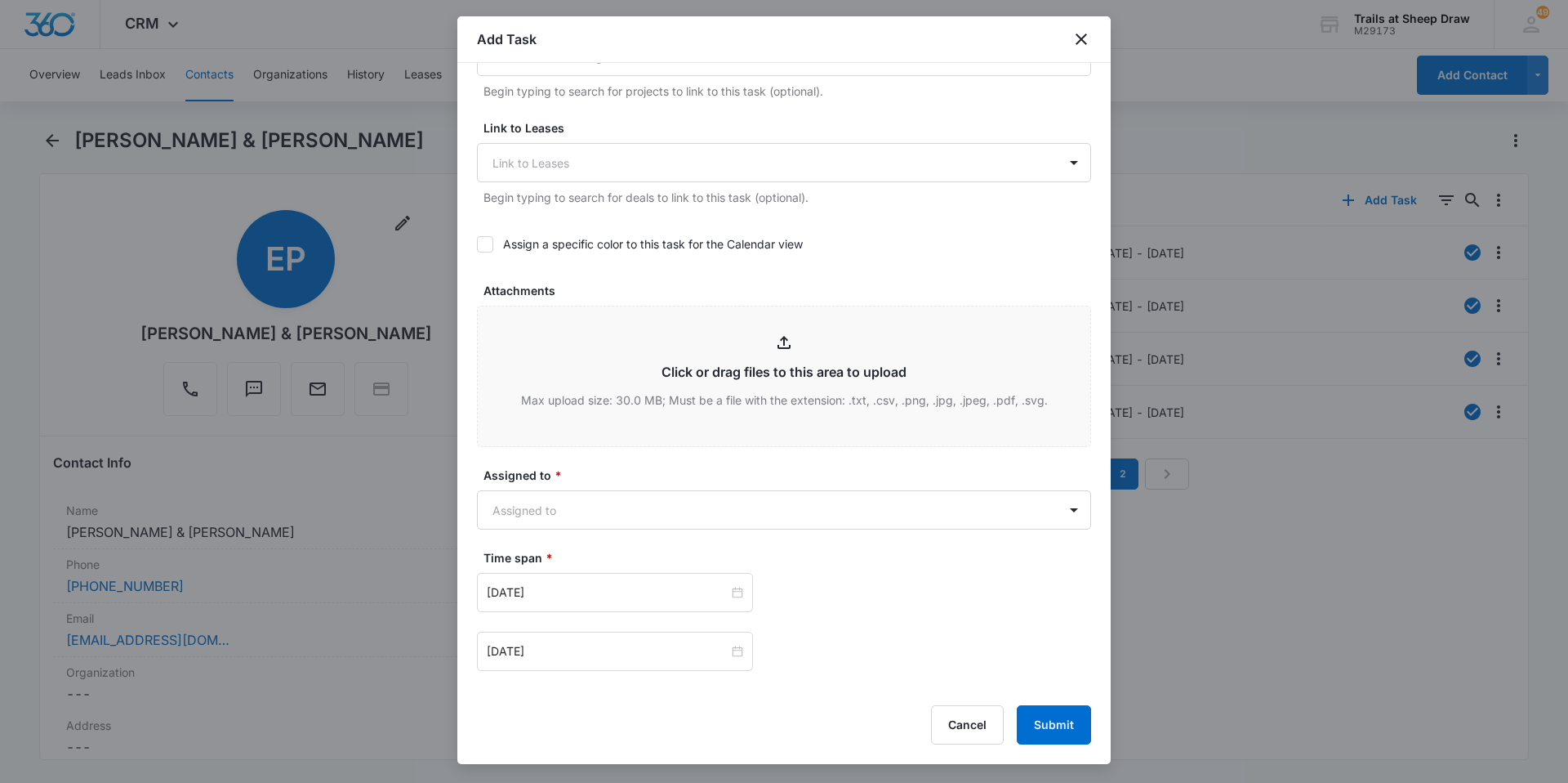
scroll to position [735, 0]
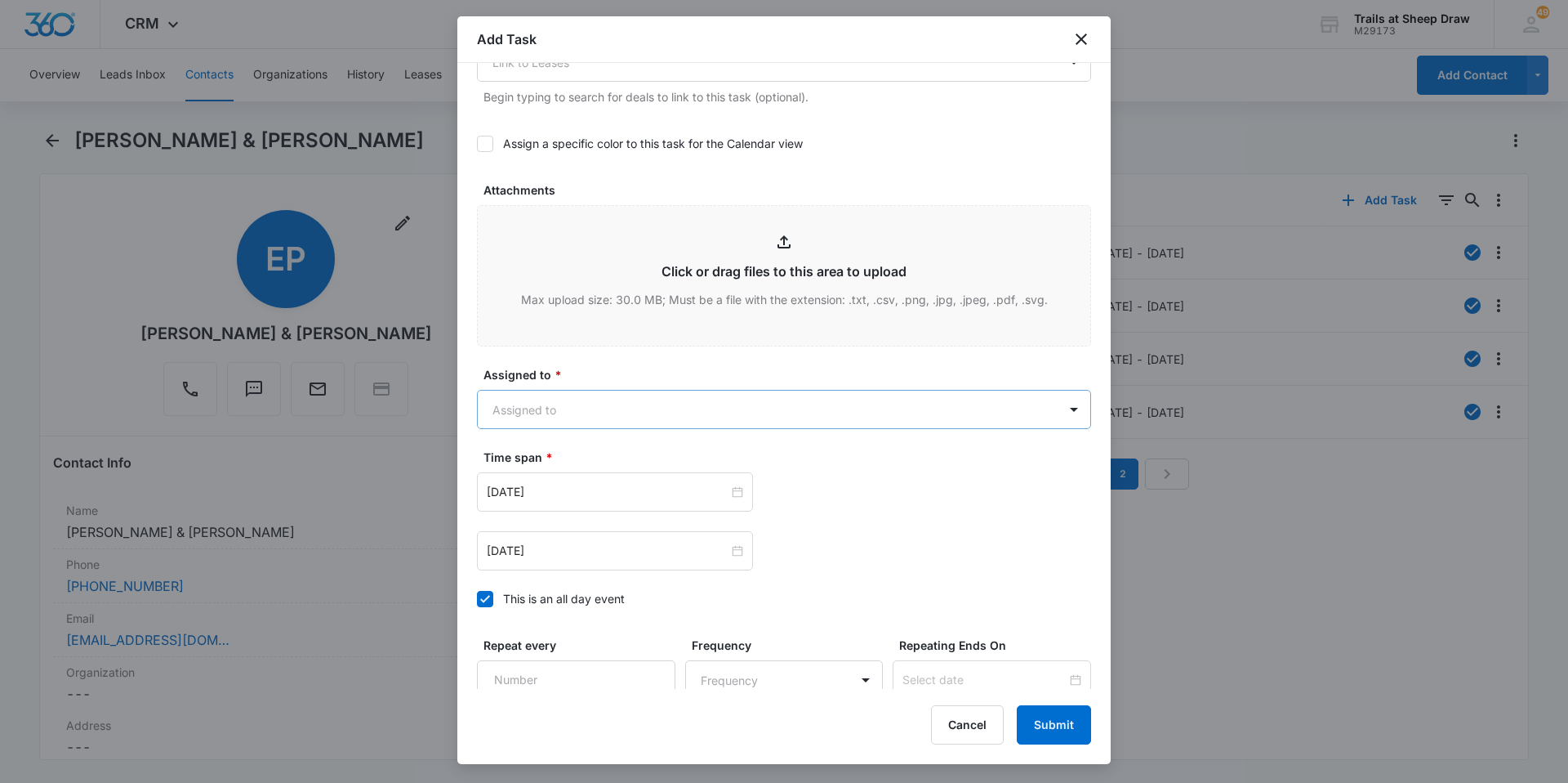
type textarea "Location of Repair: Ice maker Details: ice maker is still not working Tenant In…"
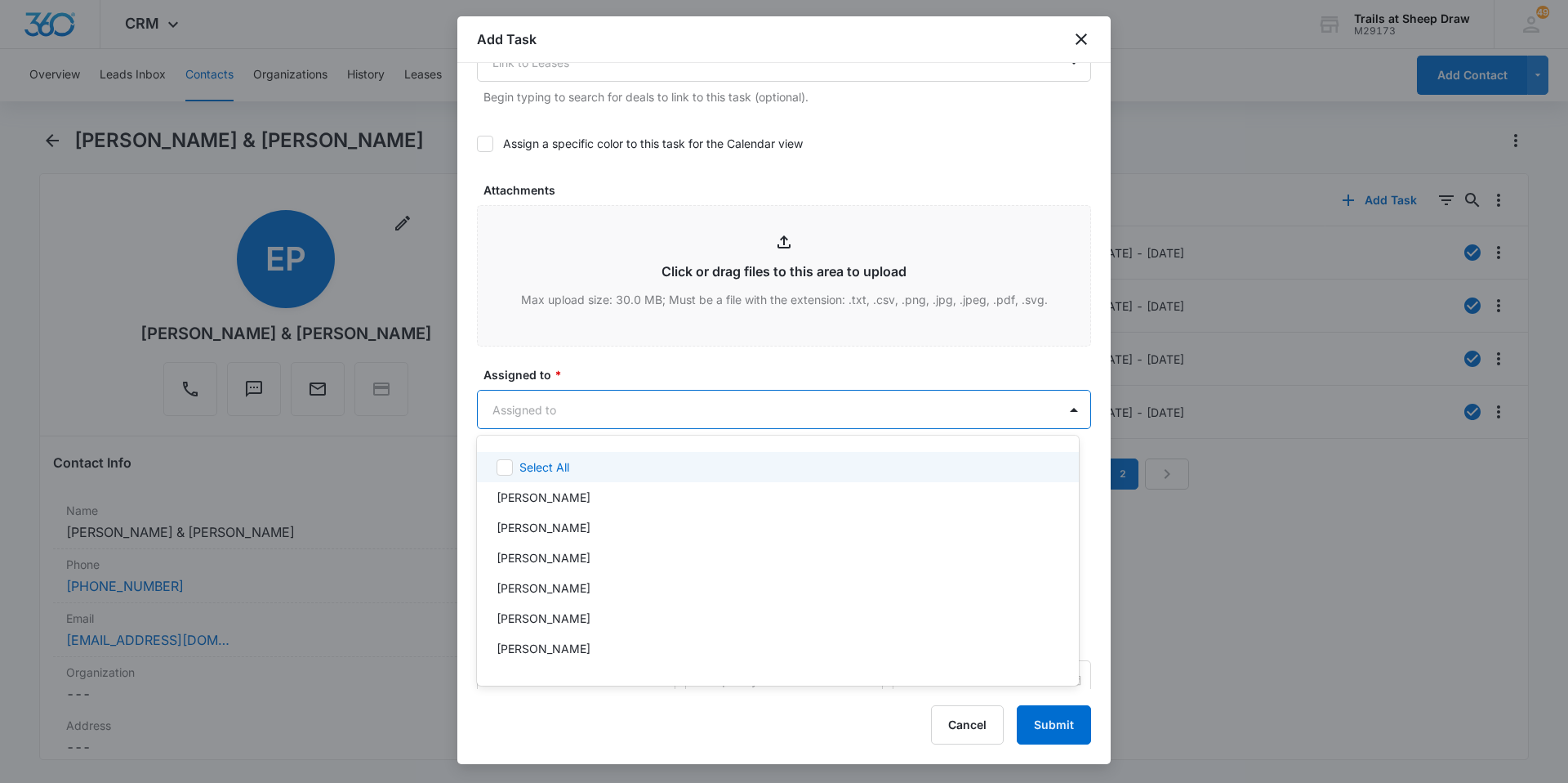
click at [575, 409] on body "CRM Apps Reputation Websites Forms CRM Email Social Content Ads Intelligence Fi…" at bounding box center [784, 391] width 1568 height 783
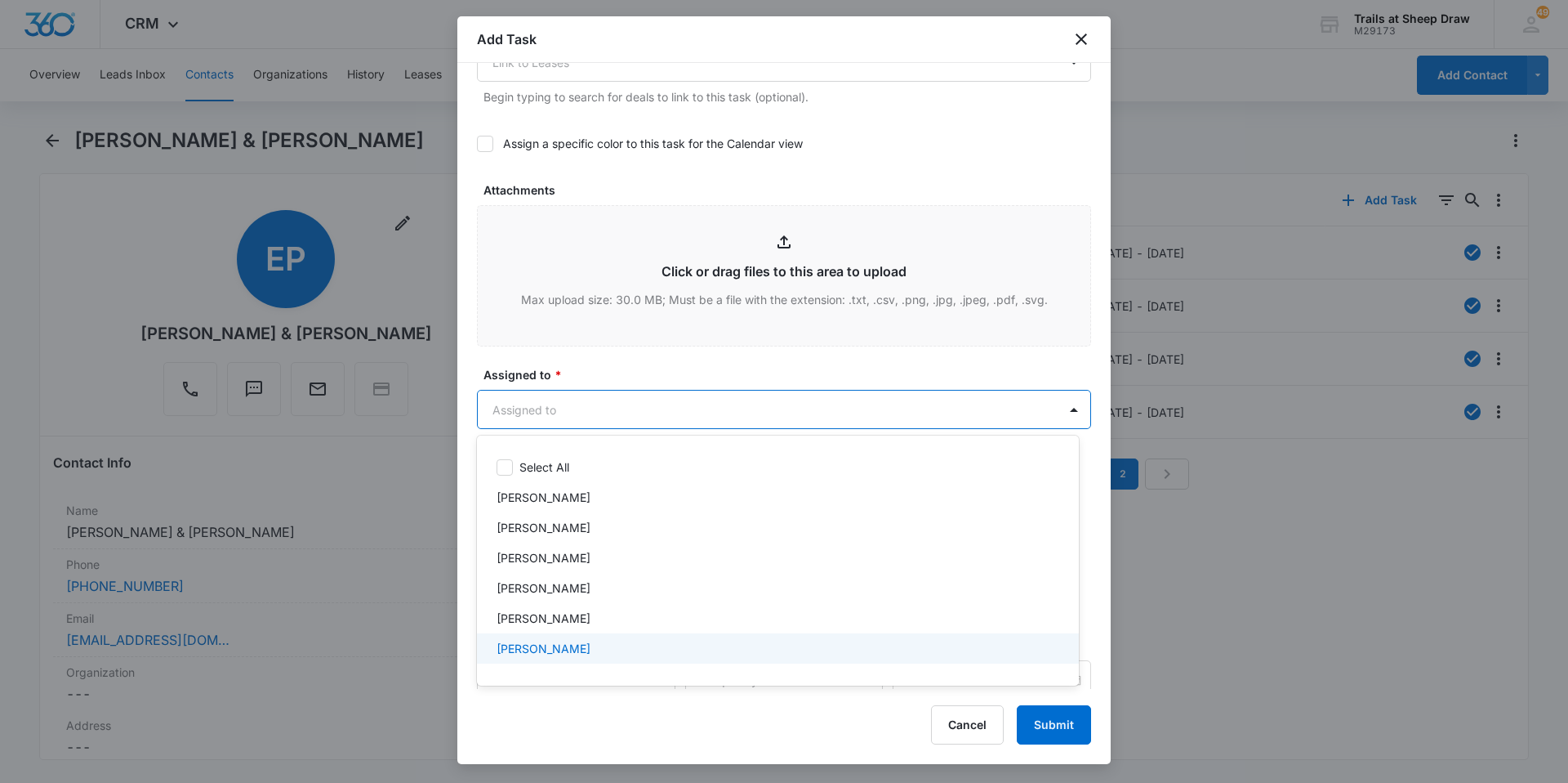
click at [601, 620] on div "Edgar Jimenez" at bounding box center [776, 618] width 560 height 17
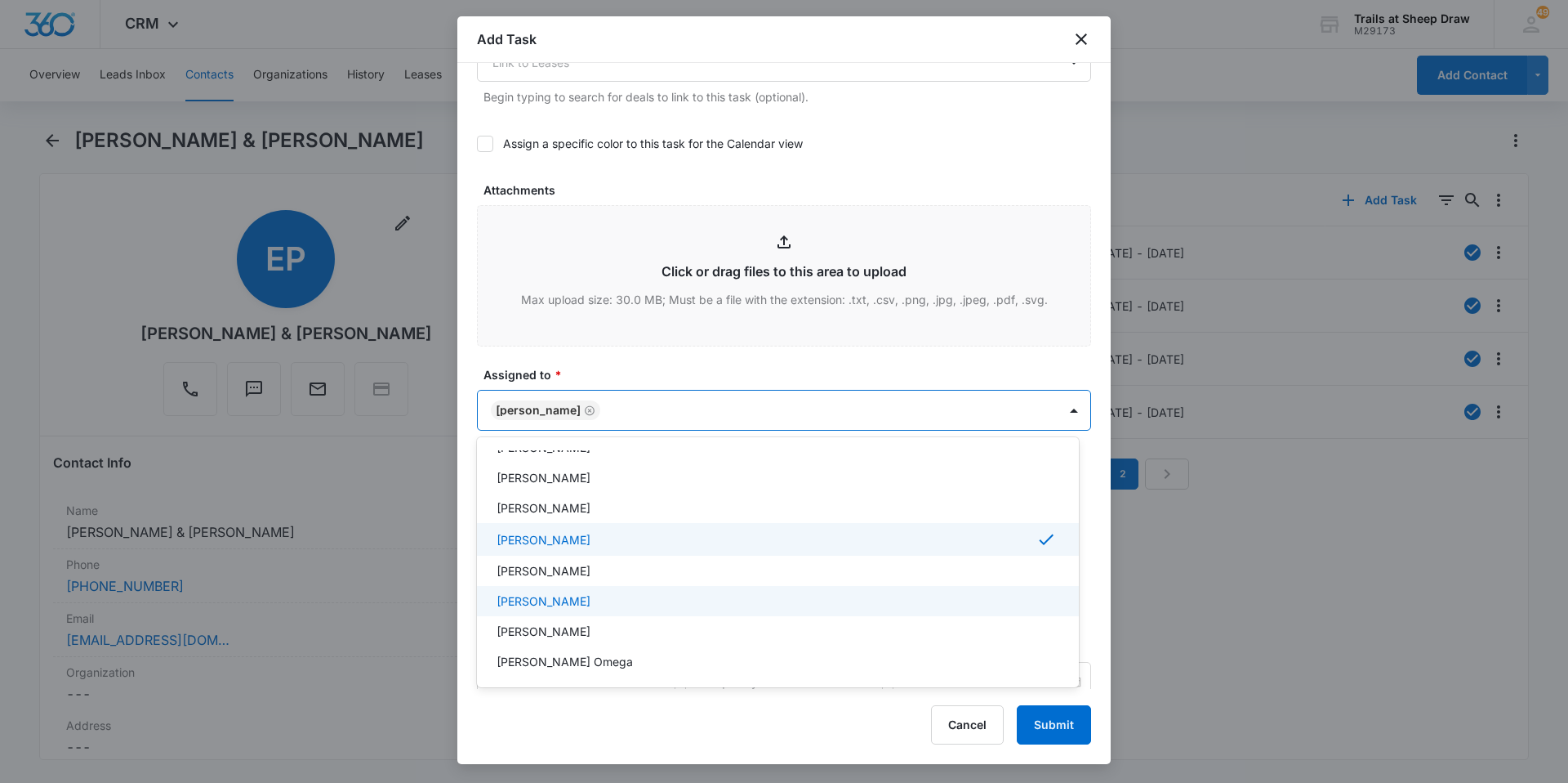
click at [590, 598] on p "Ethan Esparza-Escobar" at bounding box center [543, 600] width 94 height 17
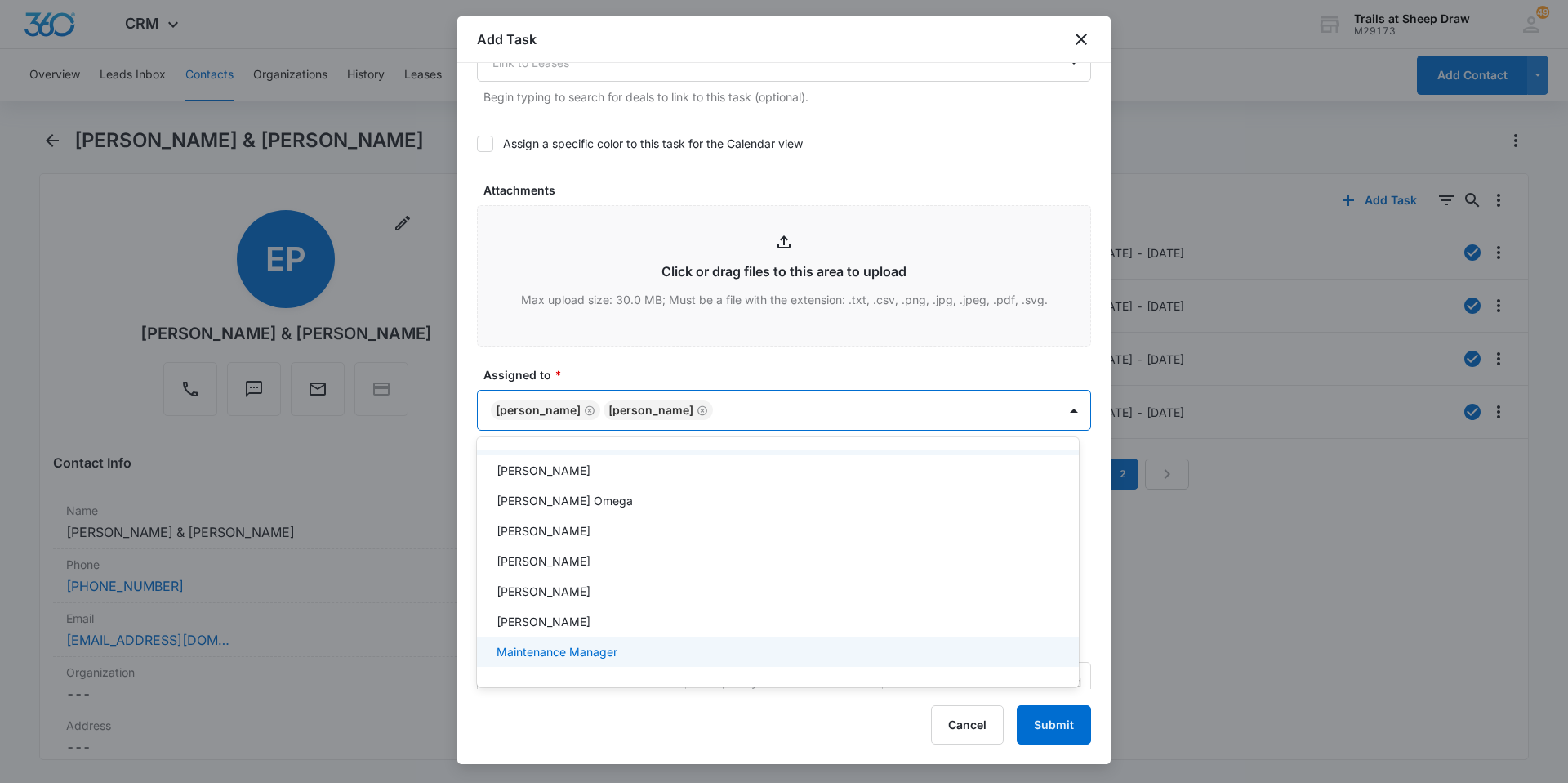
scroll to position [327, 0]
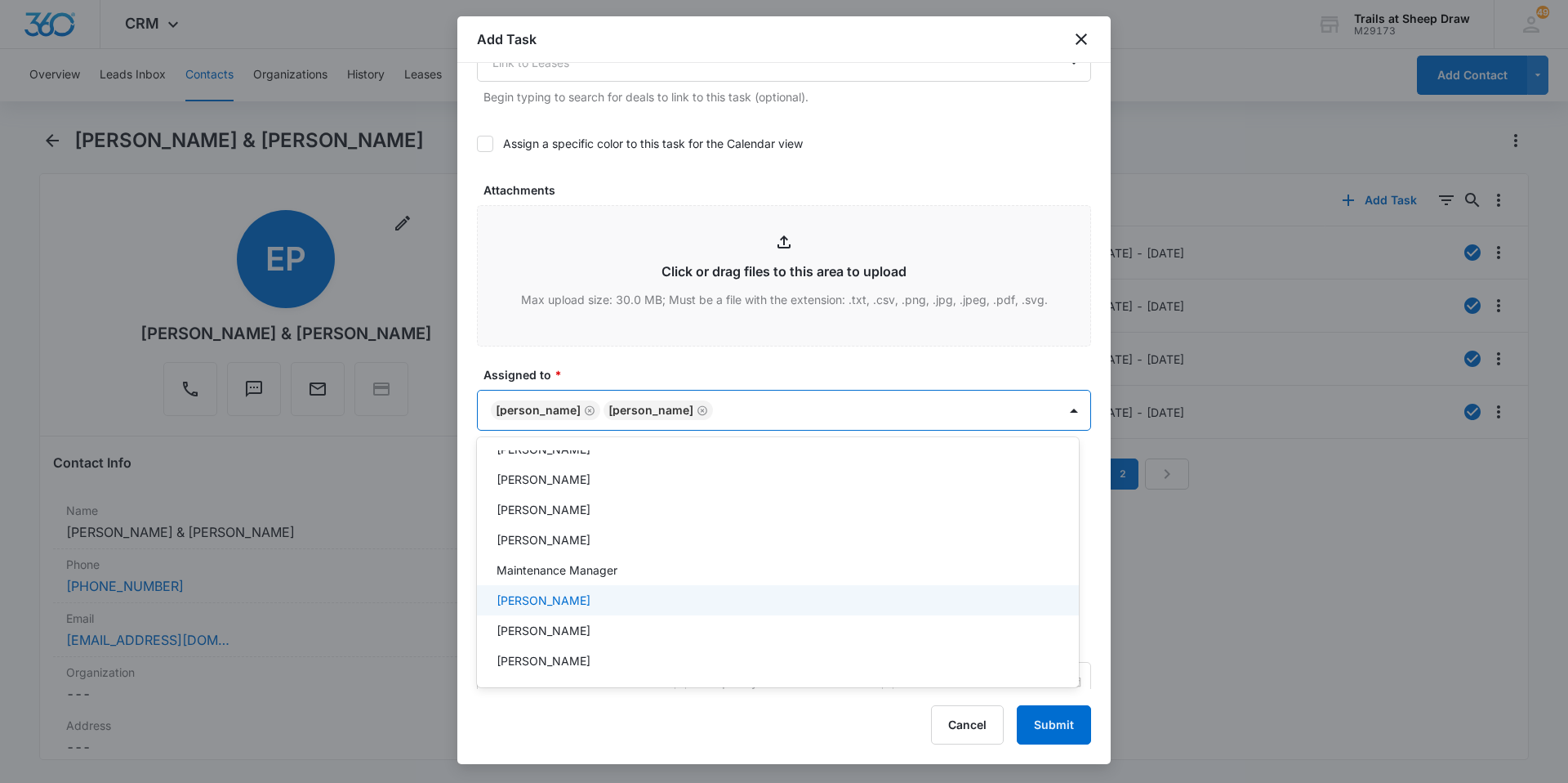
click at [590, 603] on div "Micheal Burke" at bounding box center [776, 599] width 560 height 17
click at [750, 364] on div at bounding box center [784, 391] width 1568 height 783
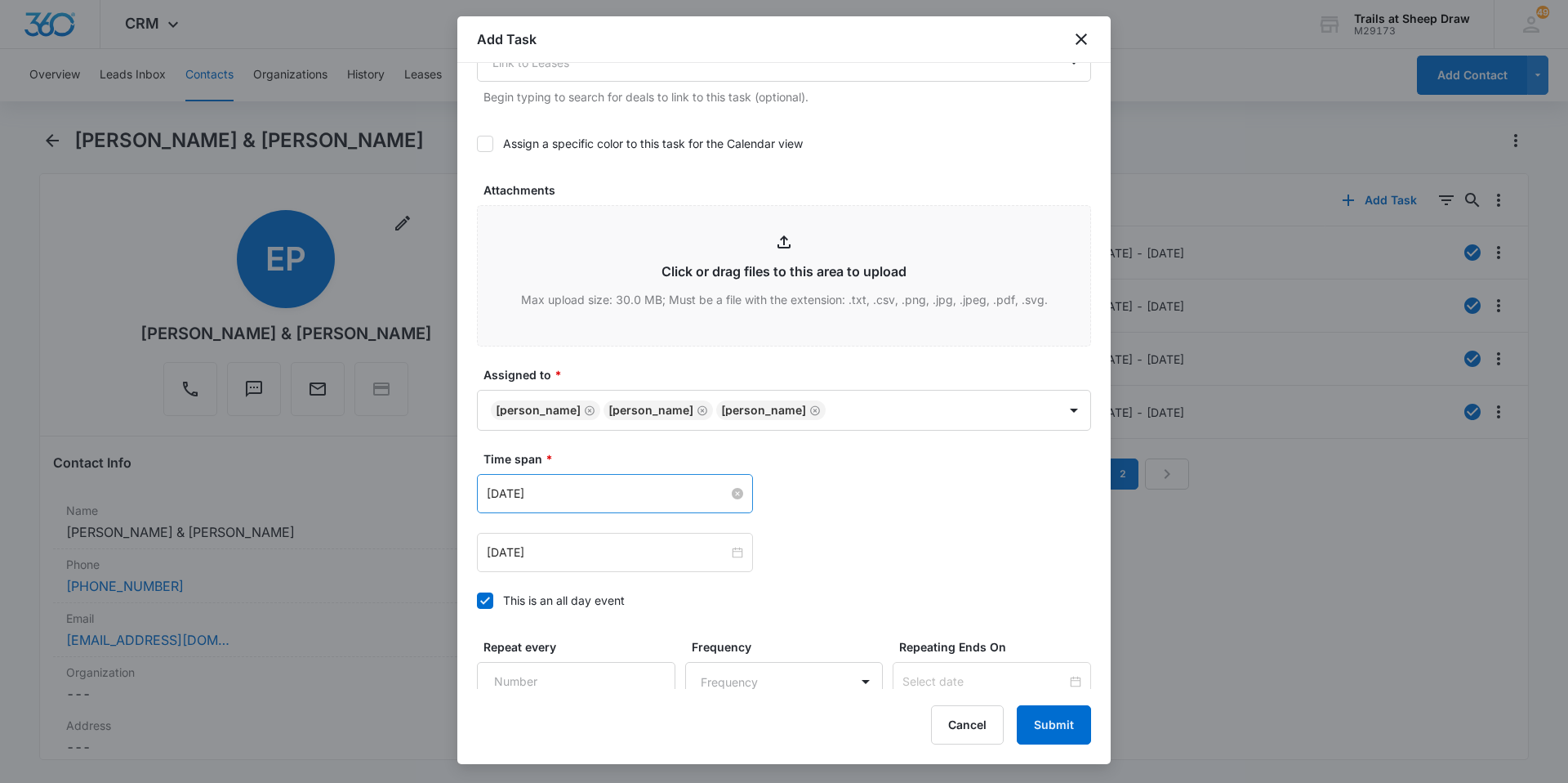
click at [725, 498] on div "Mar 9, 2023" at bounding box center [615, 493] width 257 height 18
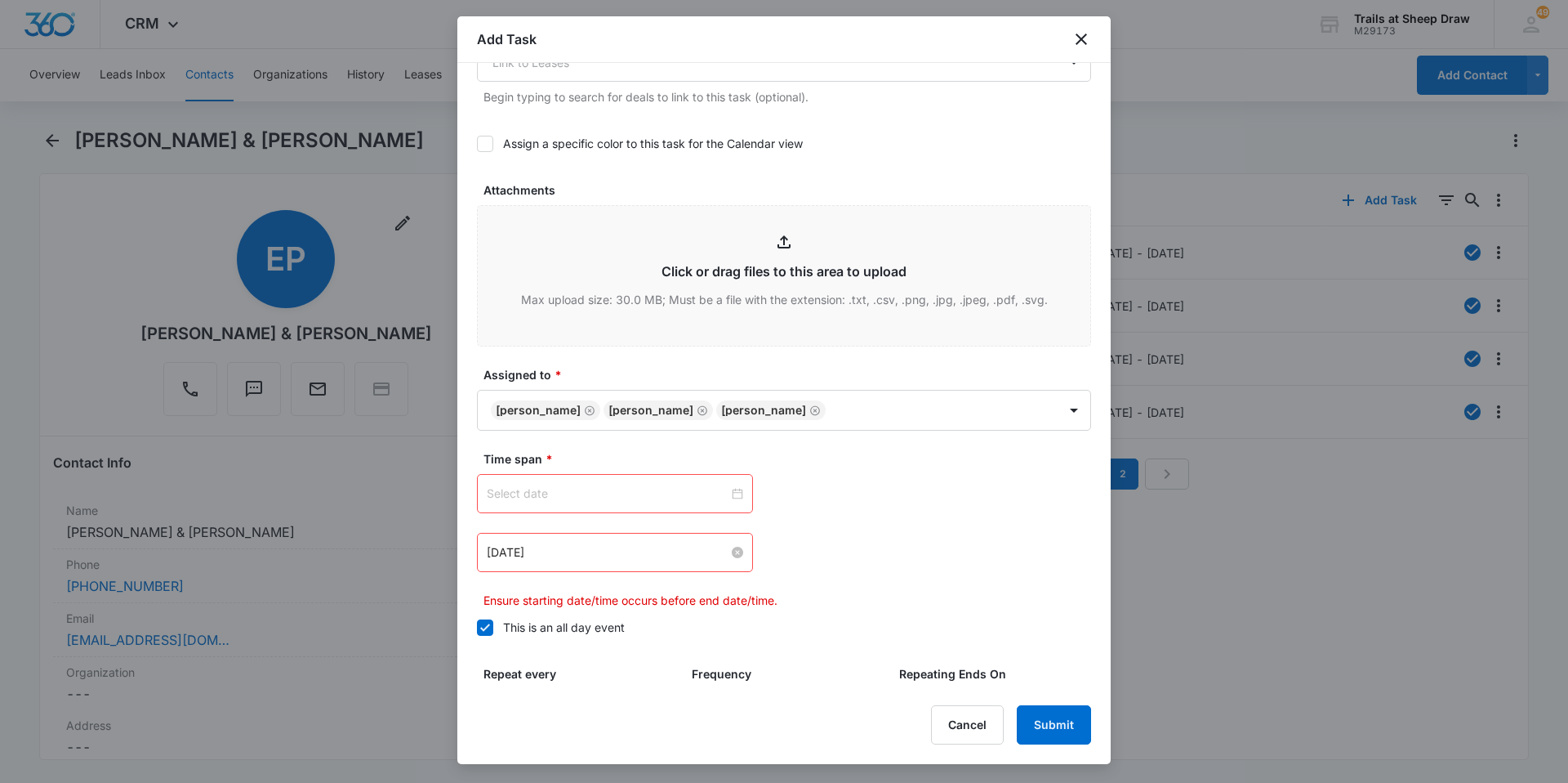
click at [734, 546] on div "Mar 9, 2023" at bounding box center [615, 552] width 257 height 18
click at [735, 494] on div at bounding box center [615, 493] width 257 height 18
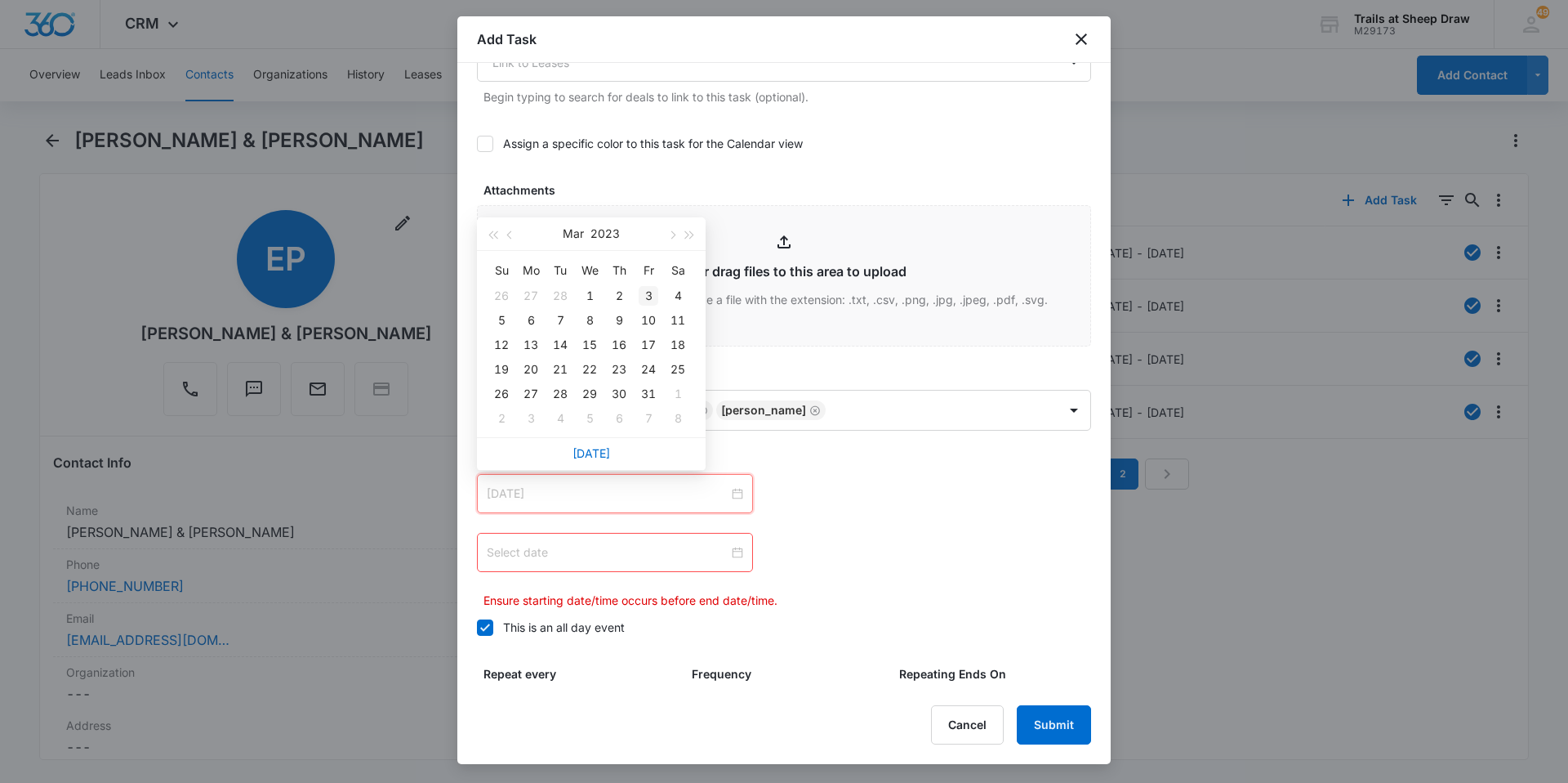
type input "Mar 3, 2023"
click at [686, 232] on span "button" at bounding box center [691, 235] width 8 height 8
click at [496, 235] on span "button" at bounding box center [492, 235] width 8 height 8
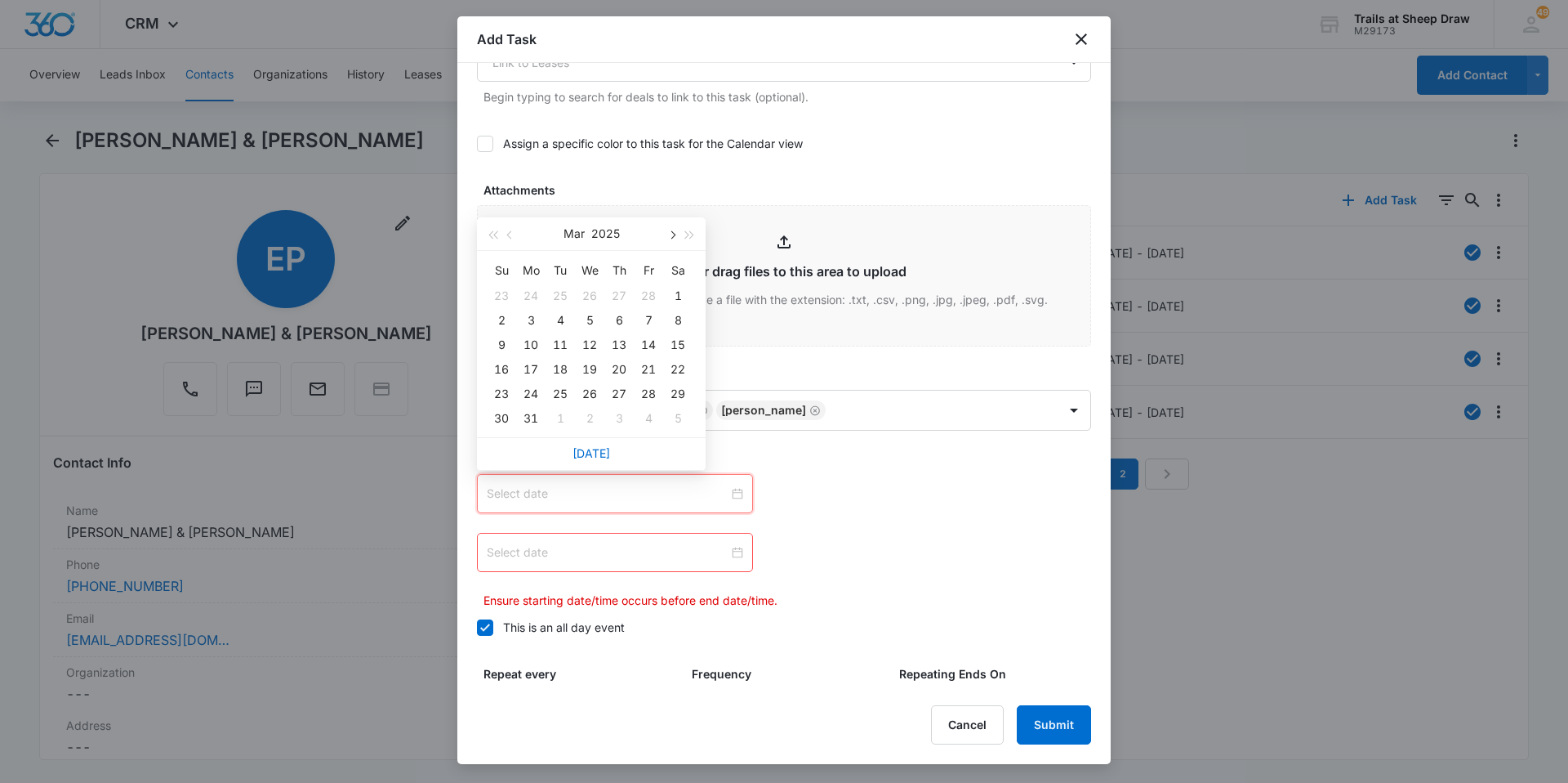
click at [679, 234] on button "button" at bounding box center [672, 234] width 18 height 33
click at [678, 234] on button "button" at bounding box center [672, 234] width 18 height 33
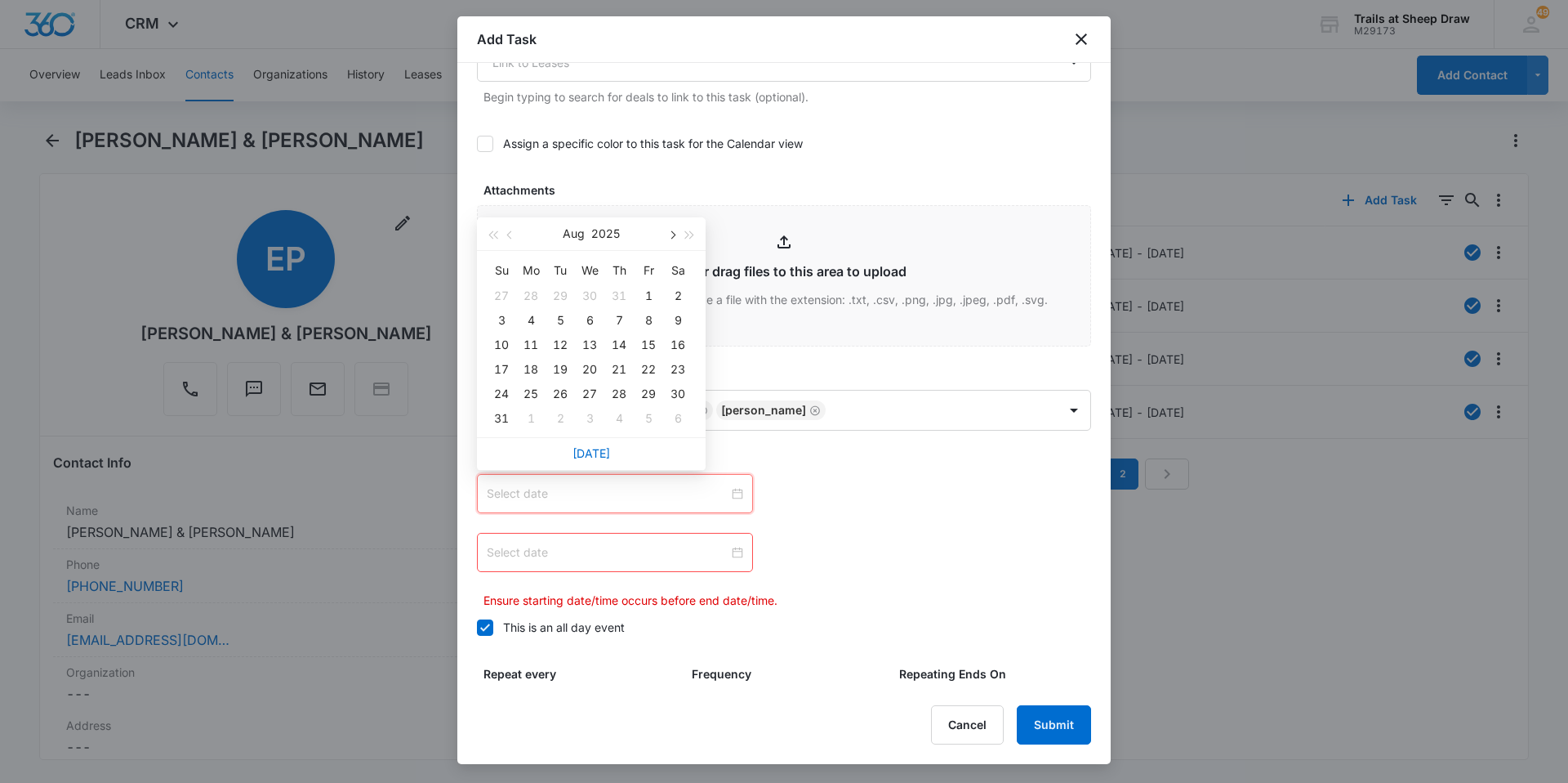
click at [678, 234] on button "button" at bounding box center [672, 234] width 18 height 33
type input "Oct 8, 2025"
click at [581, 322] on div "8" at bounding box center [590, 320] width 20 height 20
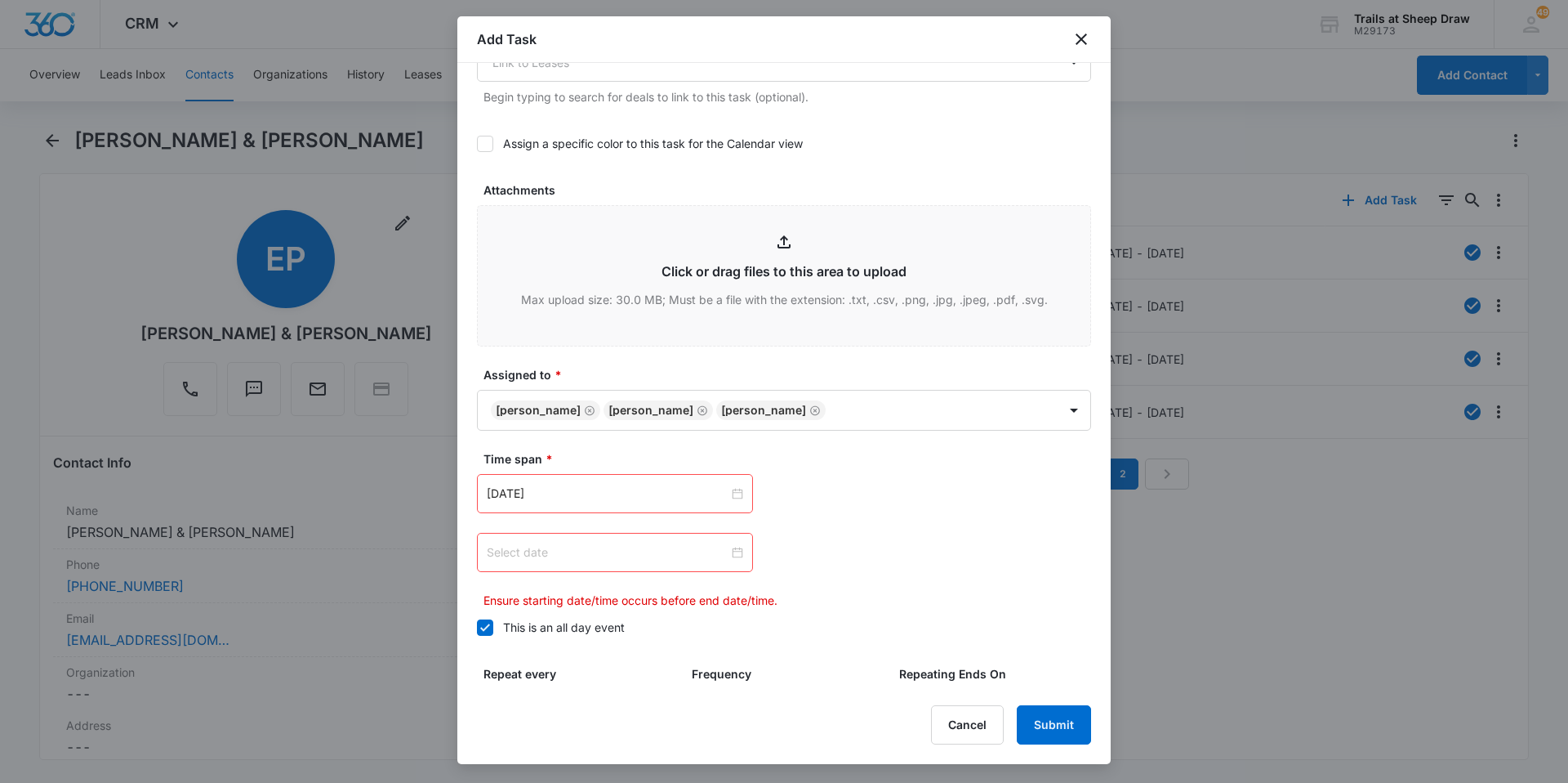
click at [733, 552] on div at bounding box center [615, 552] width 257 height 18
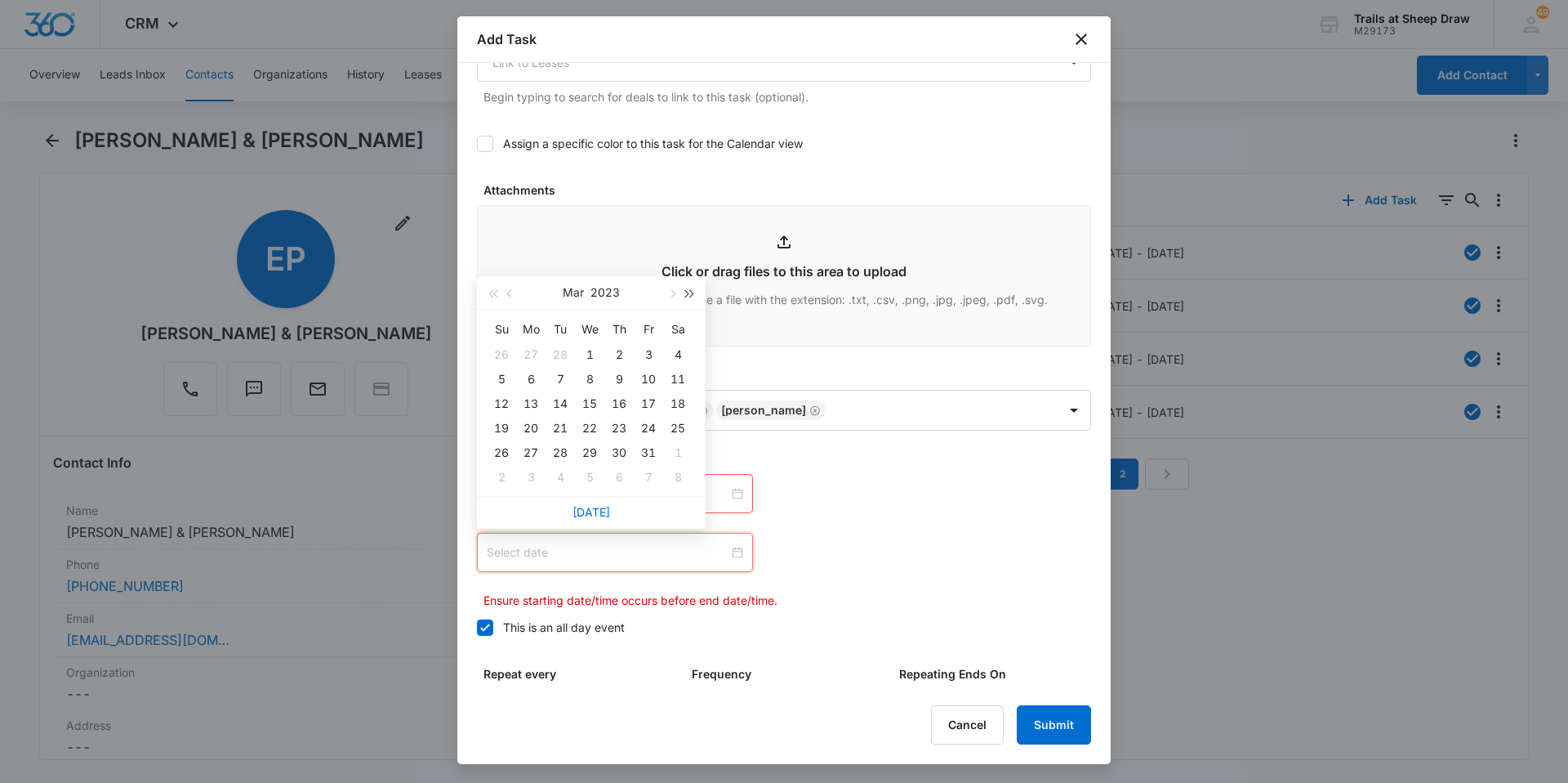
click at [687, 295] on span "button" at bounding box center [691, 294] width 8 height 8
click at [493, 291] on span "button" at bounding box center [492, 294] width 8 height 8
click at [671, 295] on span "button" at bounding box center [672, 294] width 8 height 8
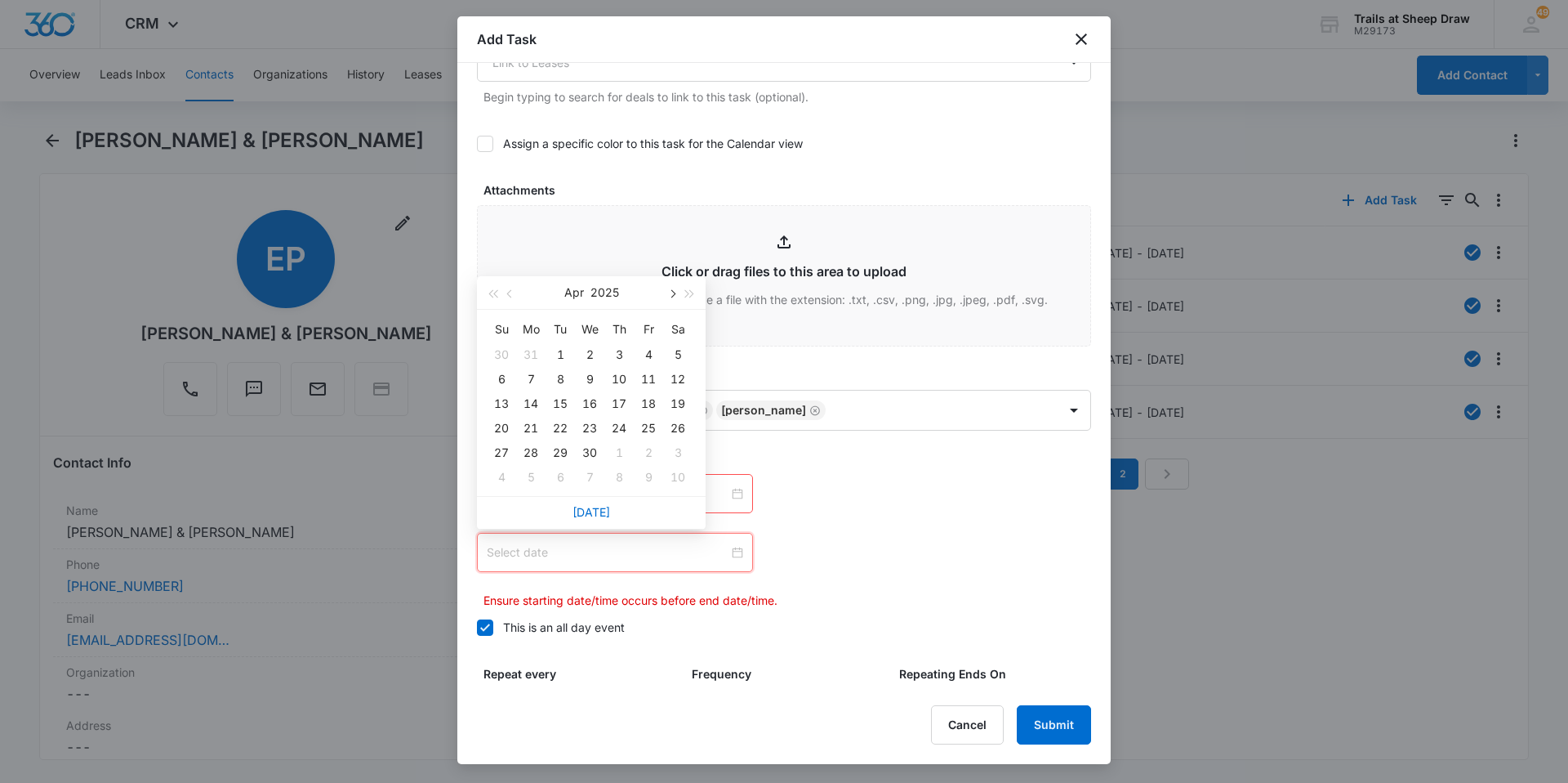
click at [671, 295] on span "button" at bounding box center [672, 294] width 8 height 8
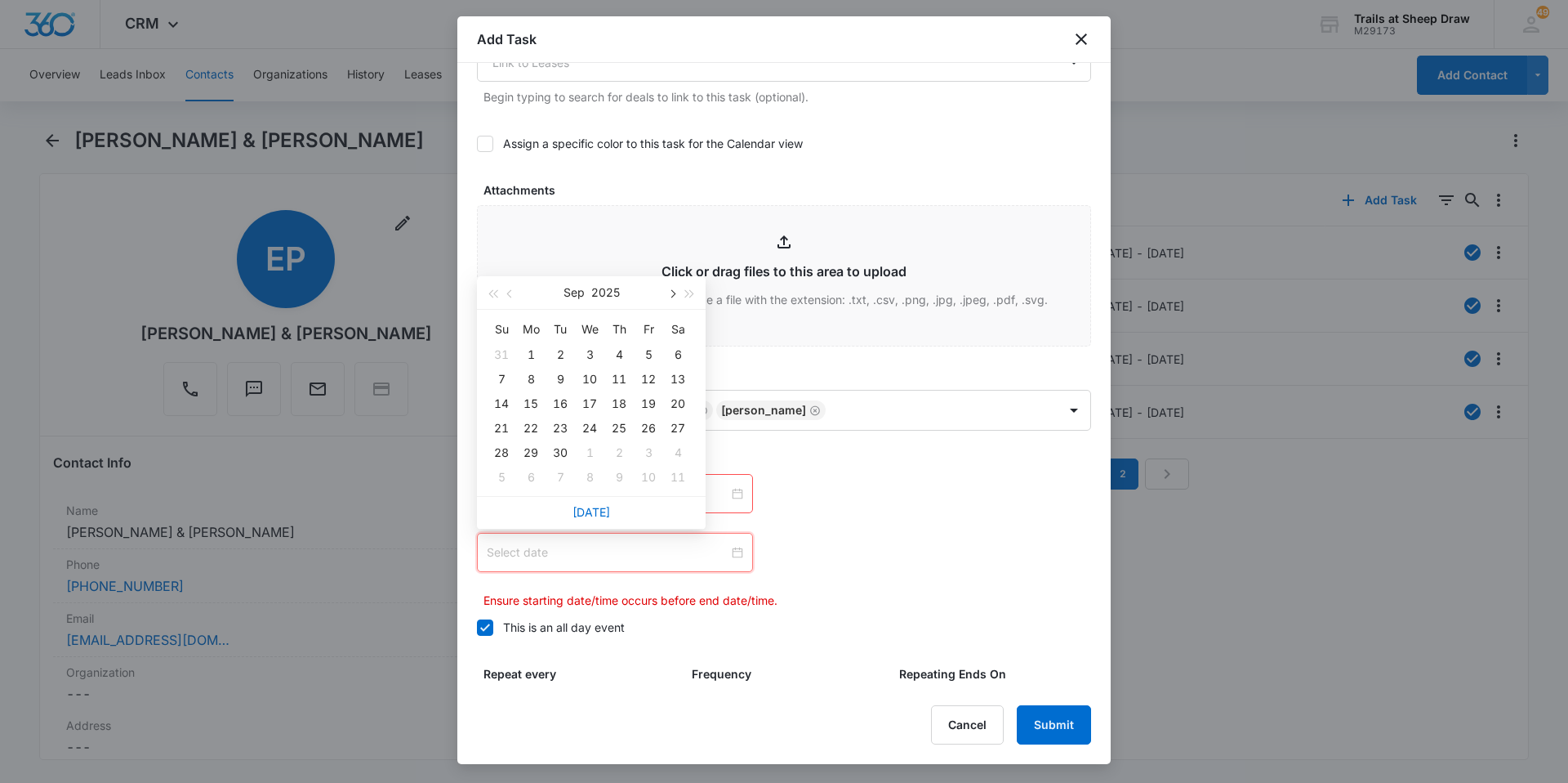
click at [671, 295] on span "button" at bounding box center [672, 294] width 8 height 8
type input "Oct 10, 2025"
click at [646, 380] on div "10" at bounding box center [649, 380] width 20 height 20
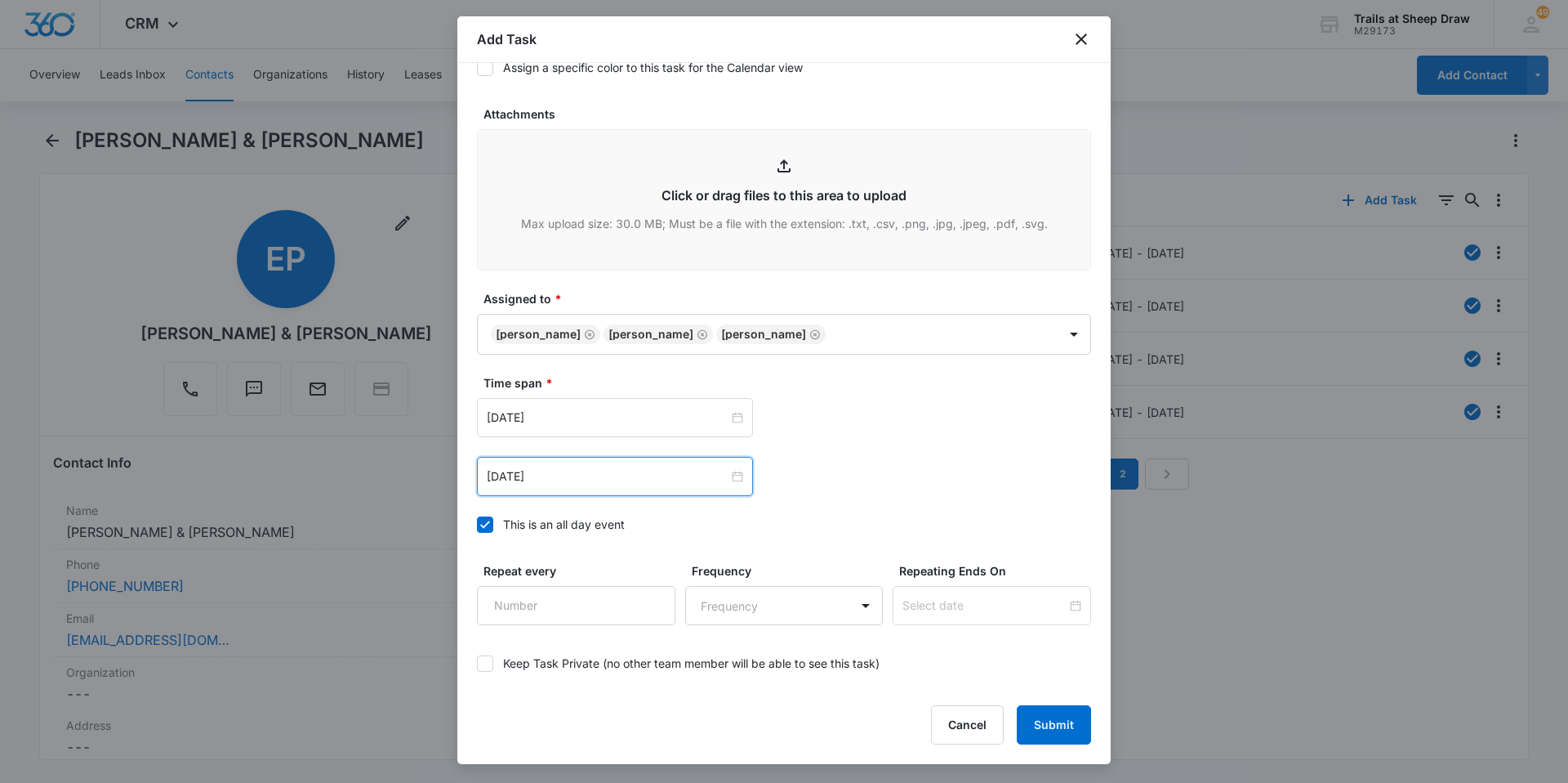
scroll to position [887, 0]
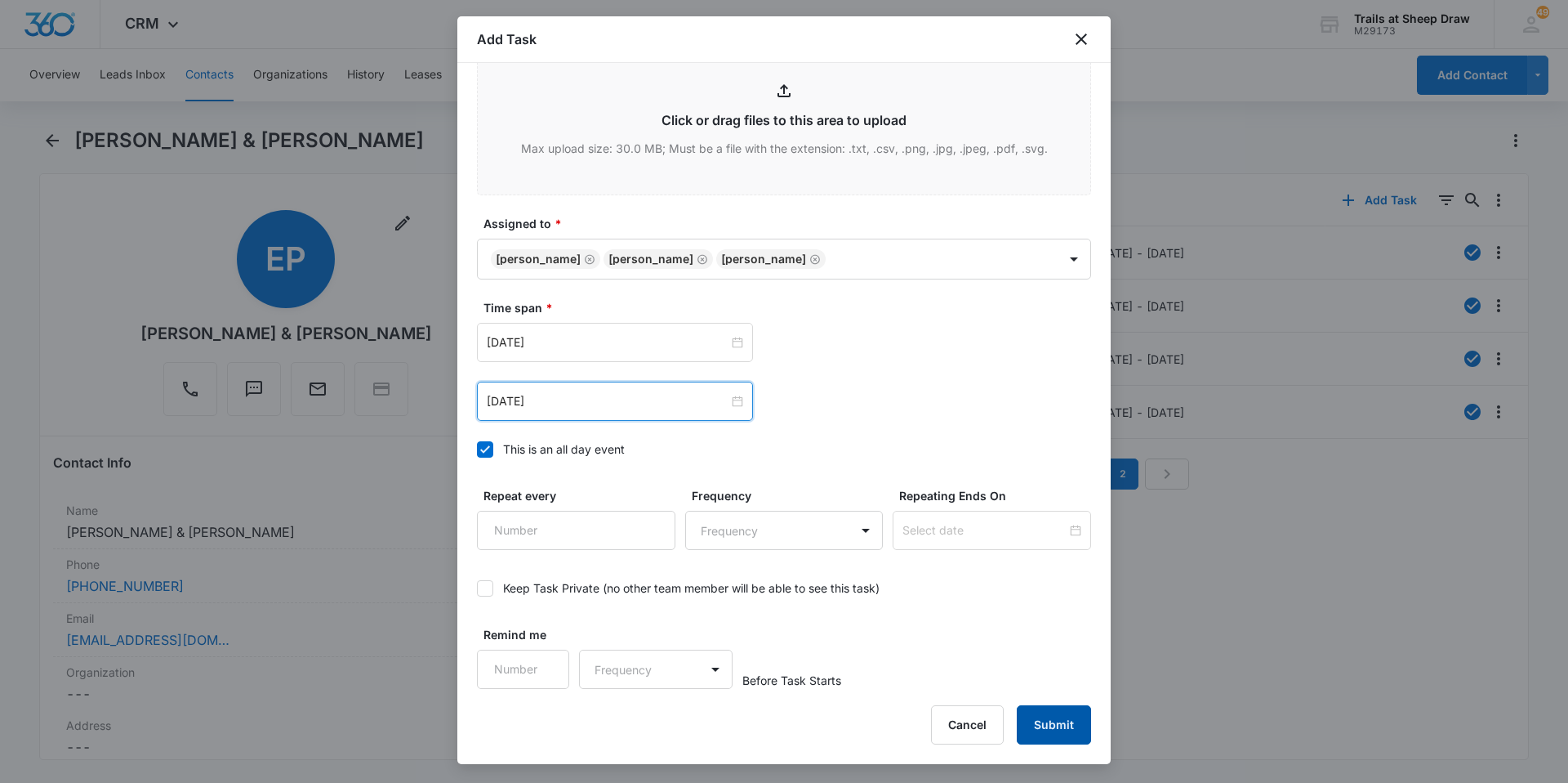
click at [1050, 719] on button "Submit" at bounding box center [1054, 725] width 74 height 40
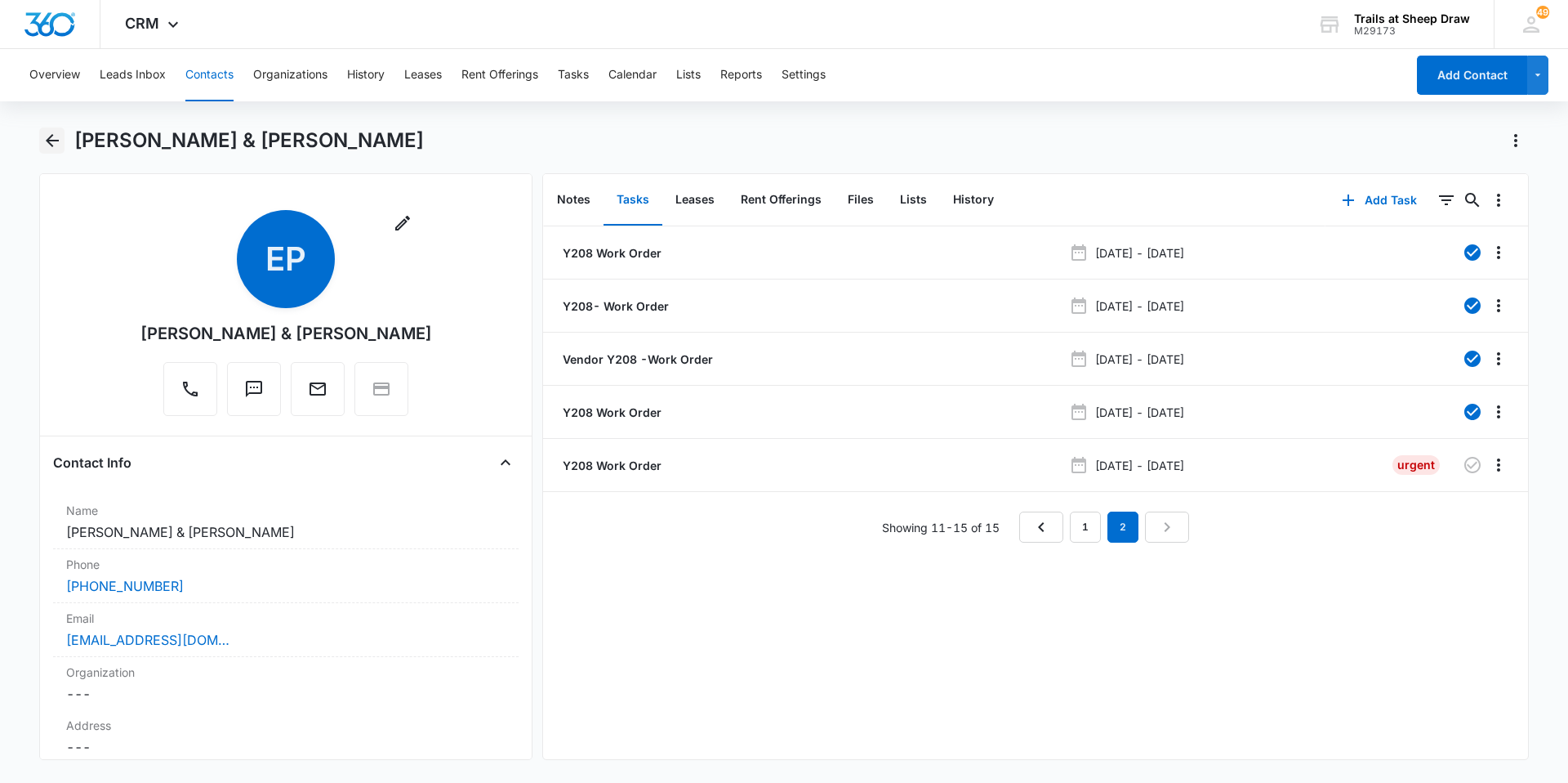
click at [53, 143] on icon "Back" at bounding box center [53, 141] width 20 height 20
